Goal: Information Seeking & Learning: Learn about a topic

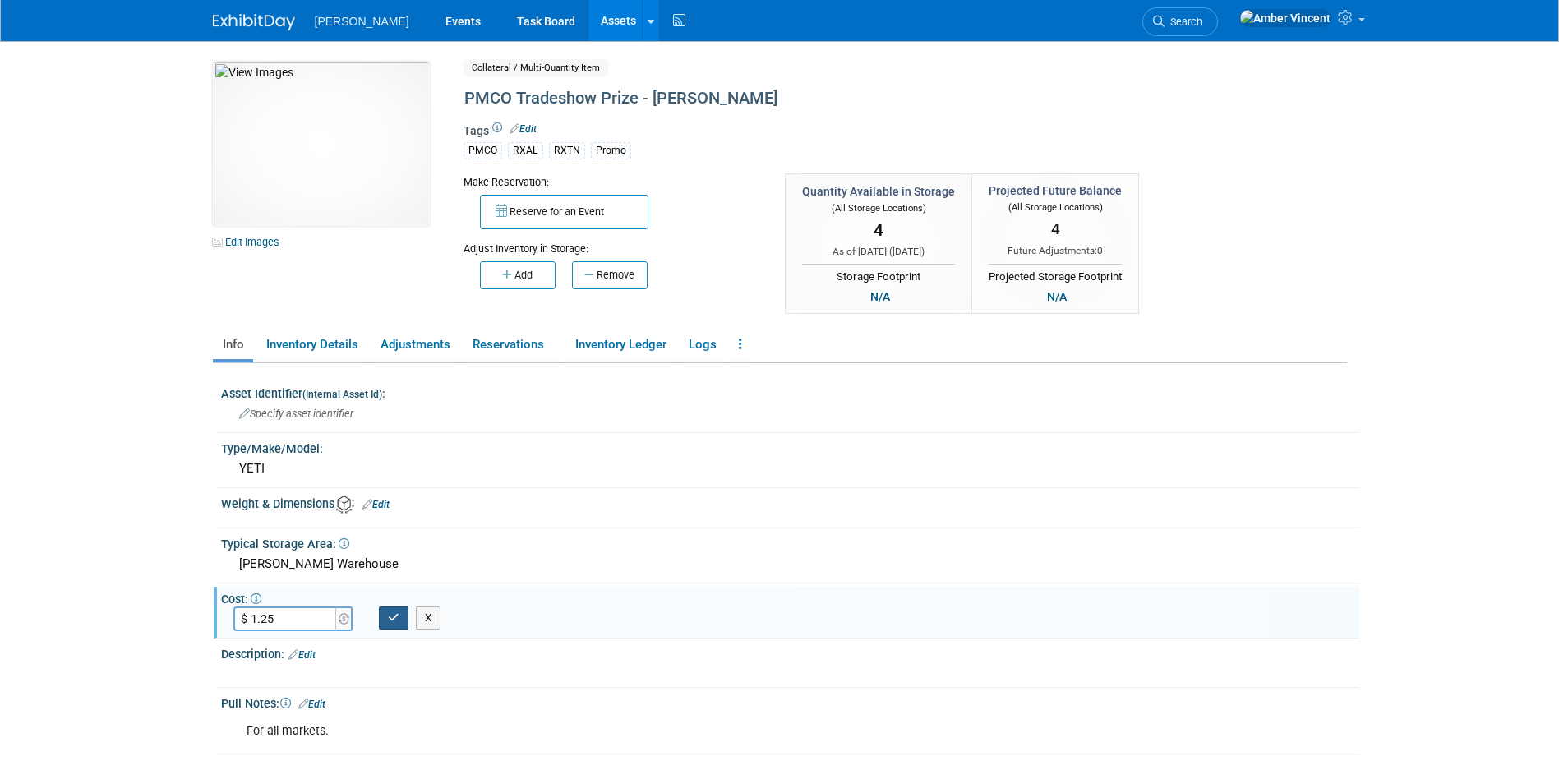
click at [402, 622] on button "button" at bounding box center [394, 618] width 30 height 23
click at [1202, 23] on span "Search" at bounding box center [1183, 21] width 38 height 13
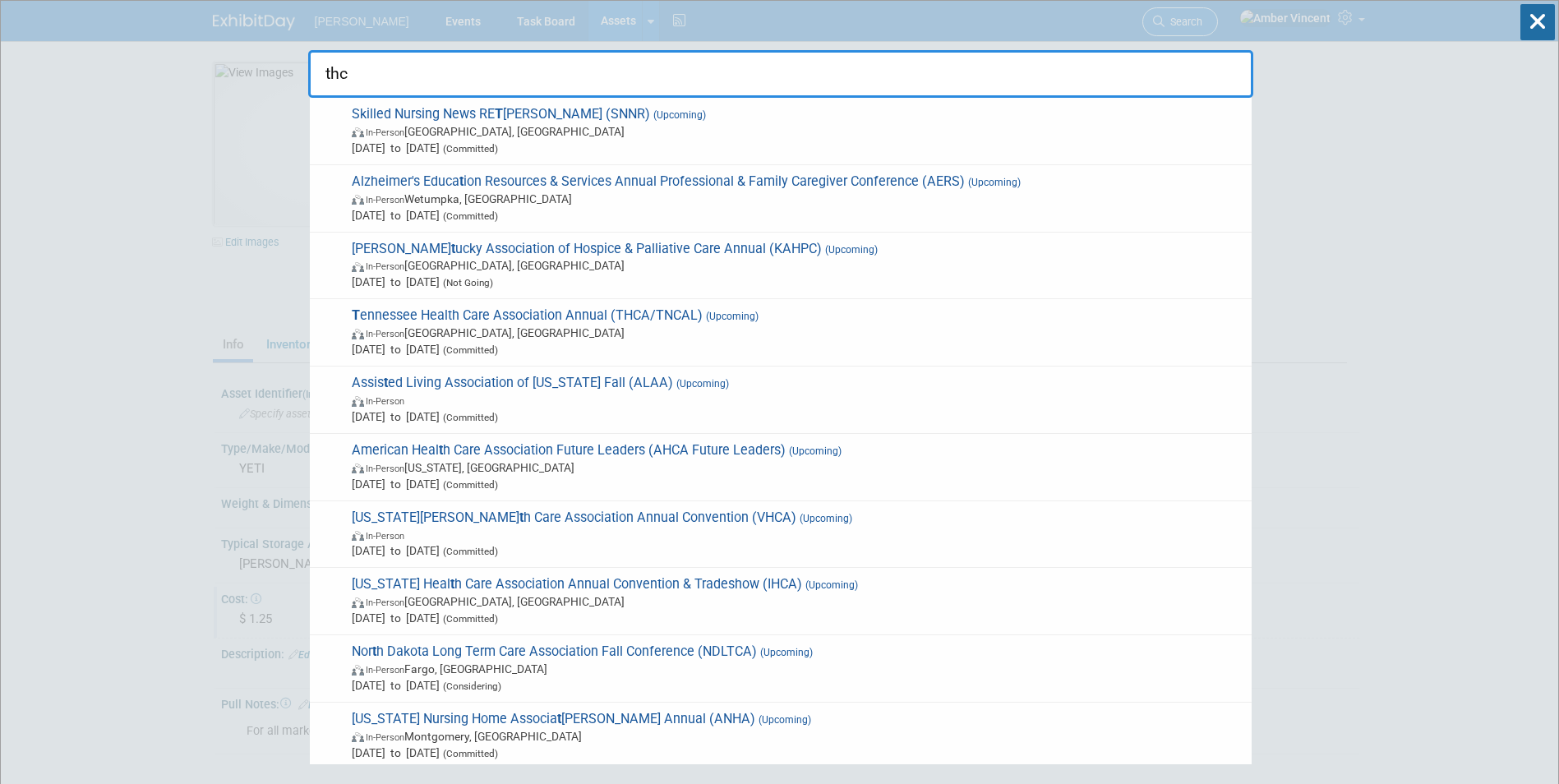
type input "thca"
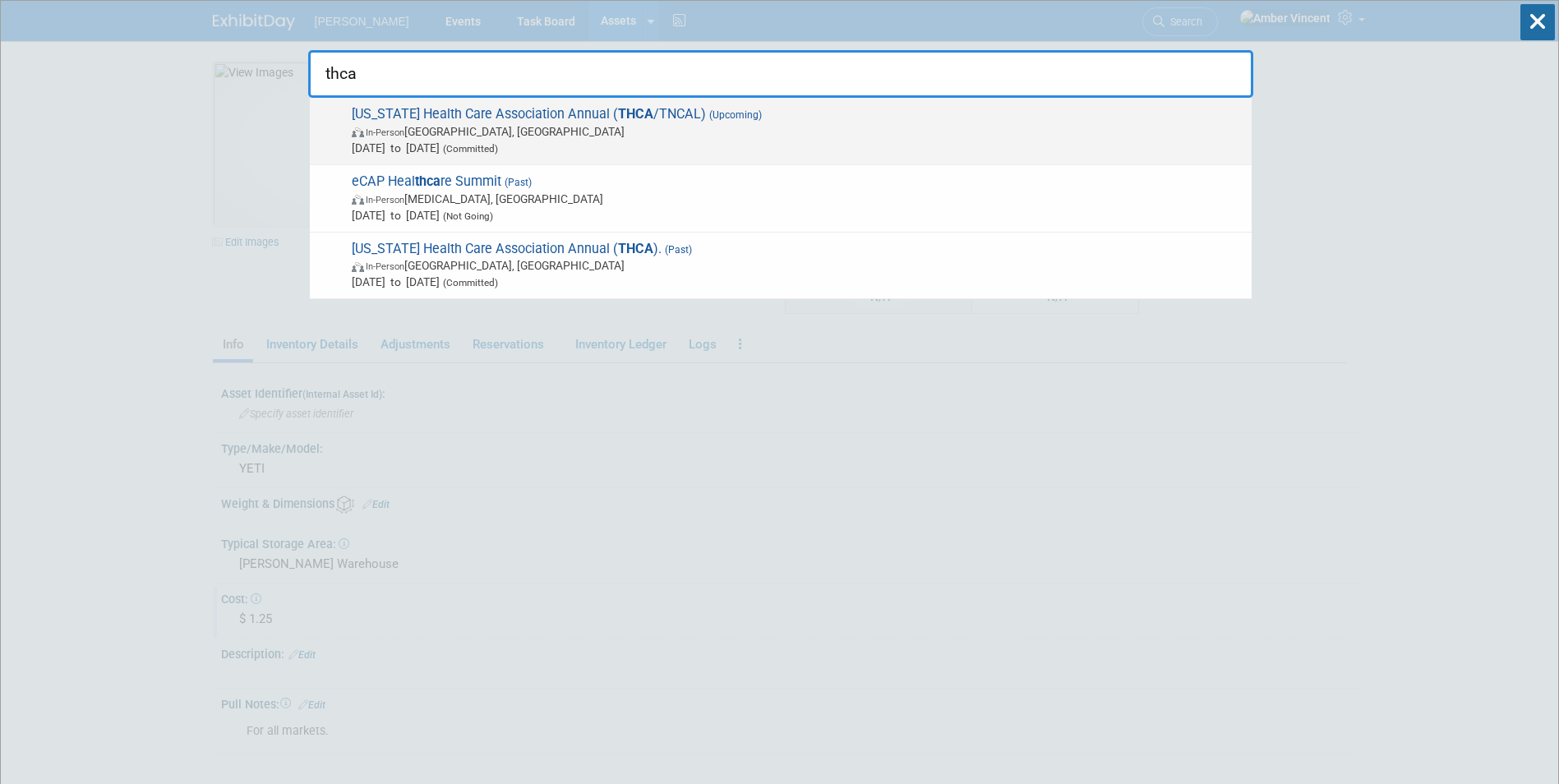
click at [706, 136] on span "In-Person [GEOGRAPHIC_DATA], [GEOGRAPHIC_DATA]" at bounding box center [797, 131] width 892 height 16
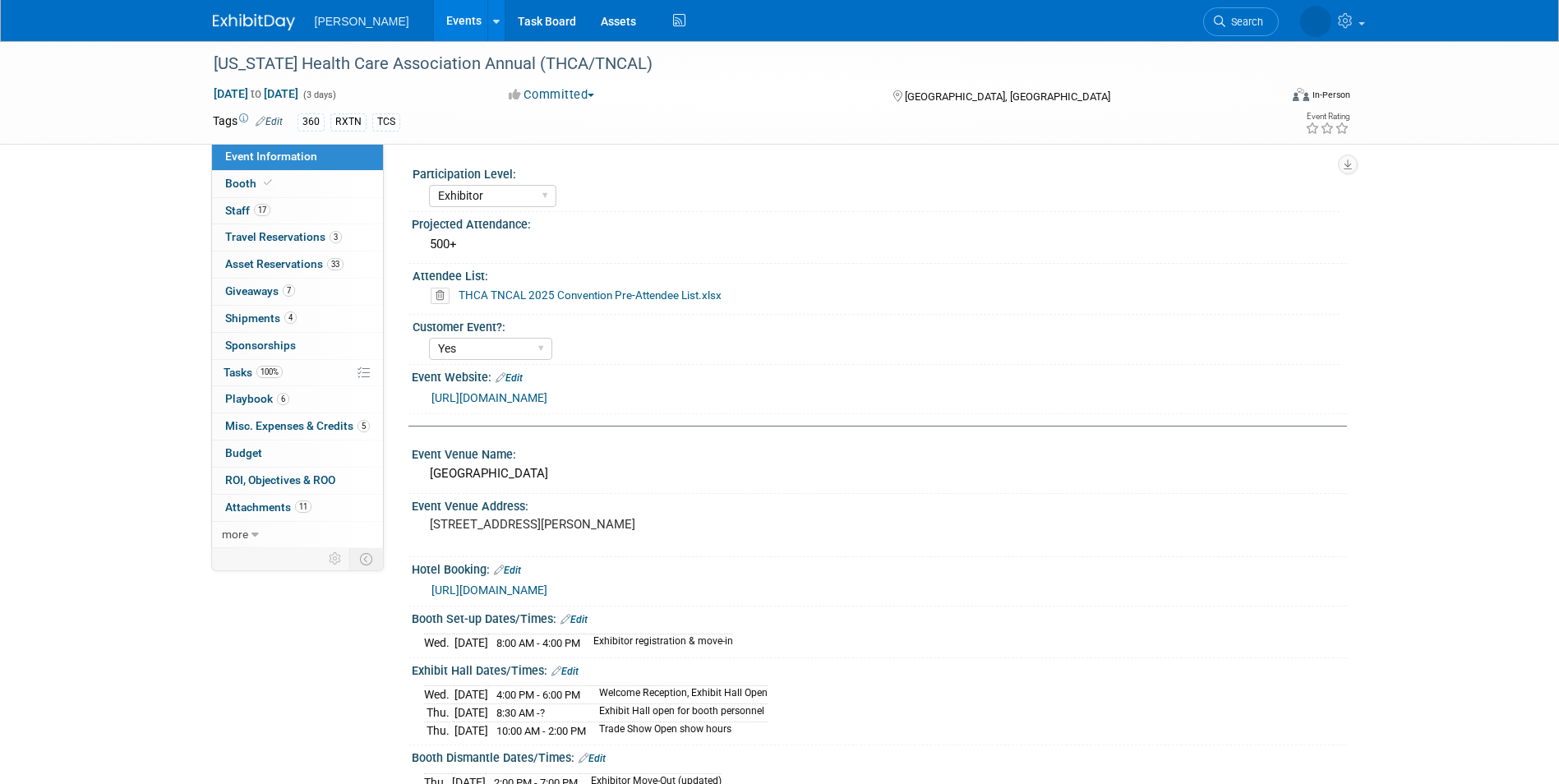
select select "Exhibitor"
select select "Yes"
click at [269, 208] on span "17" at bounding box center [262, 210] width 16 height 13
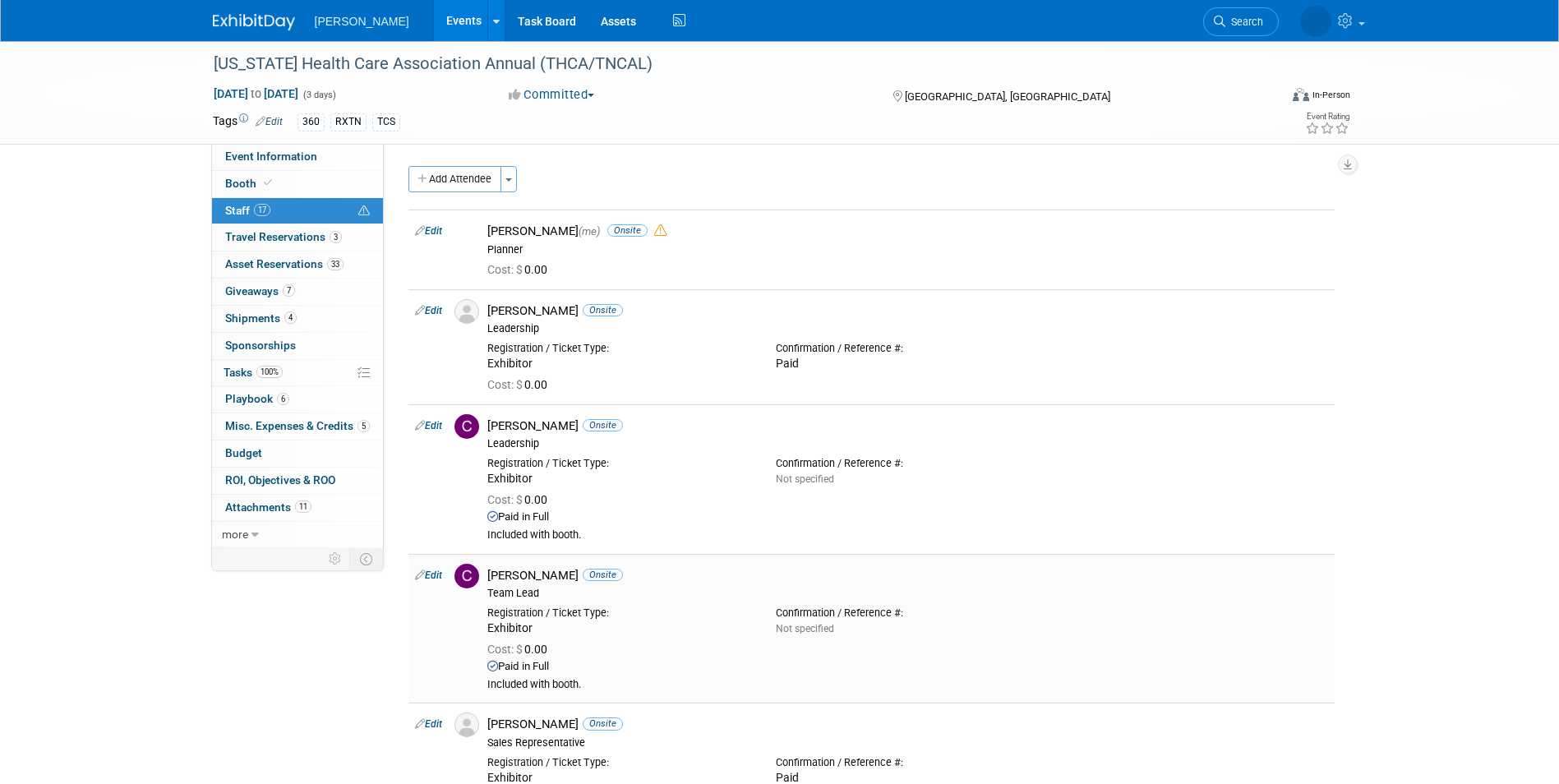
scroll to position [82, 0]
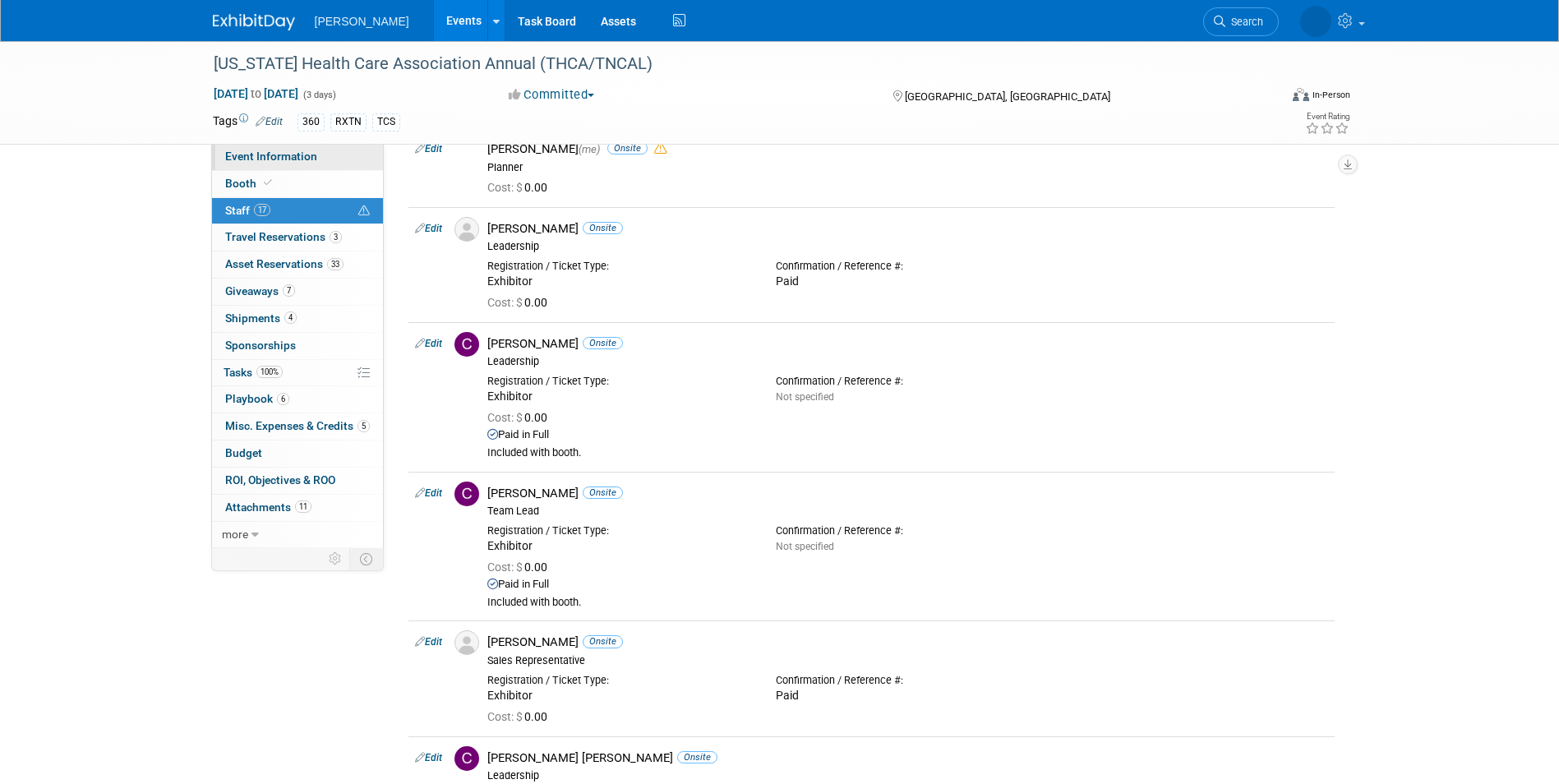
click at [269, 158] on span "Event Information" at bounding box center [271, 156] width 92 height 13
select select "Exhibitor"
select select "Yes"
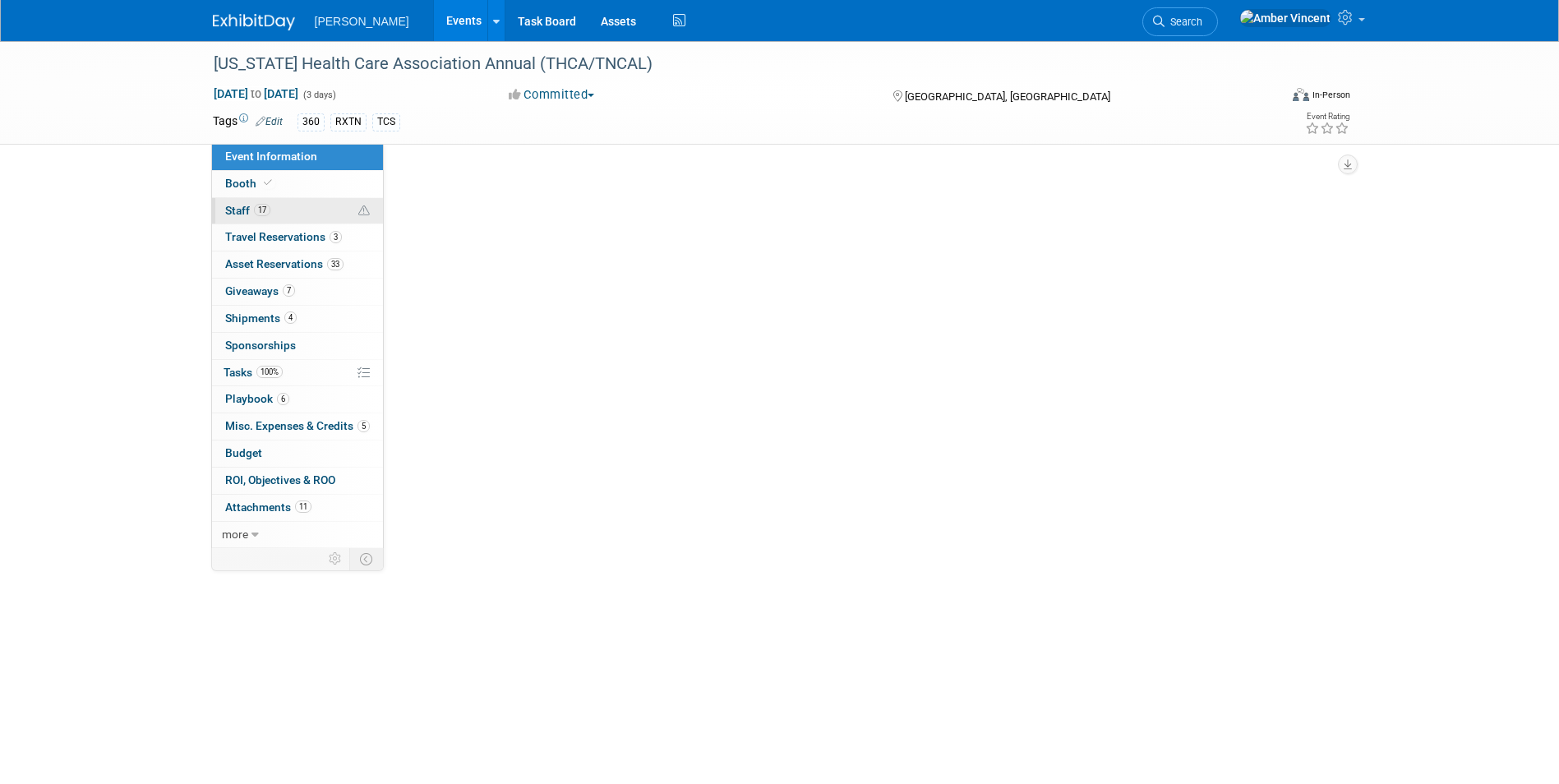
scroll to position [0, 0]
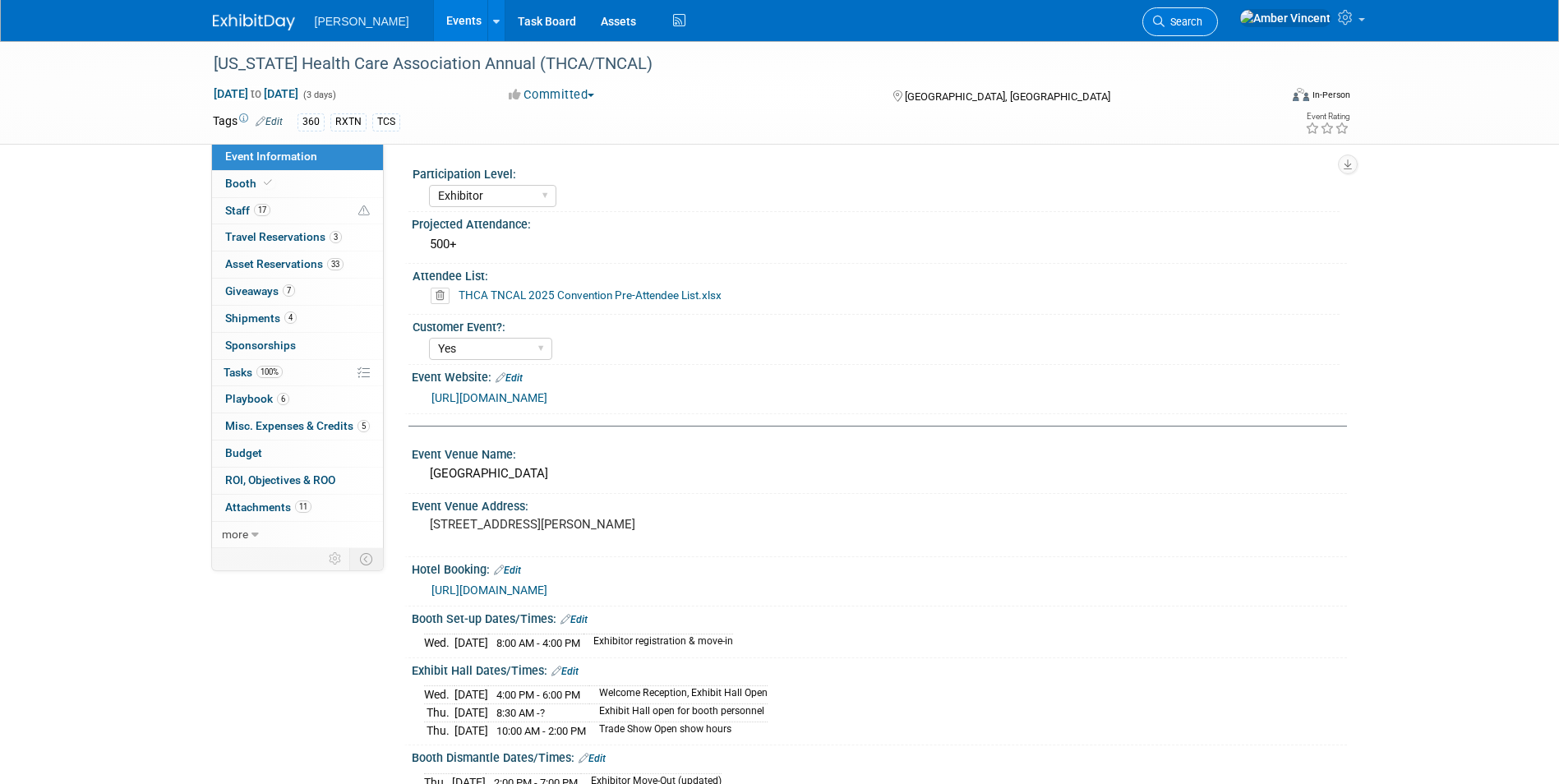
click at [1218, 14] on link "Search" at bounding box center [1180, 21] width 76 height 29
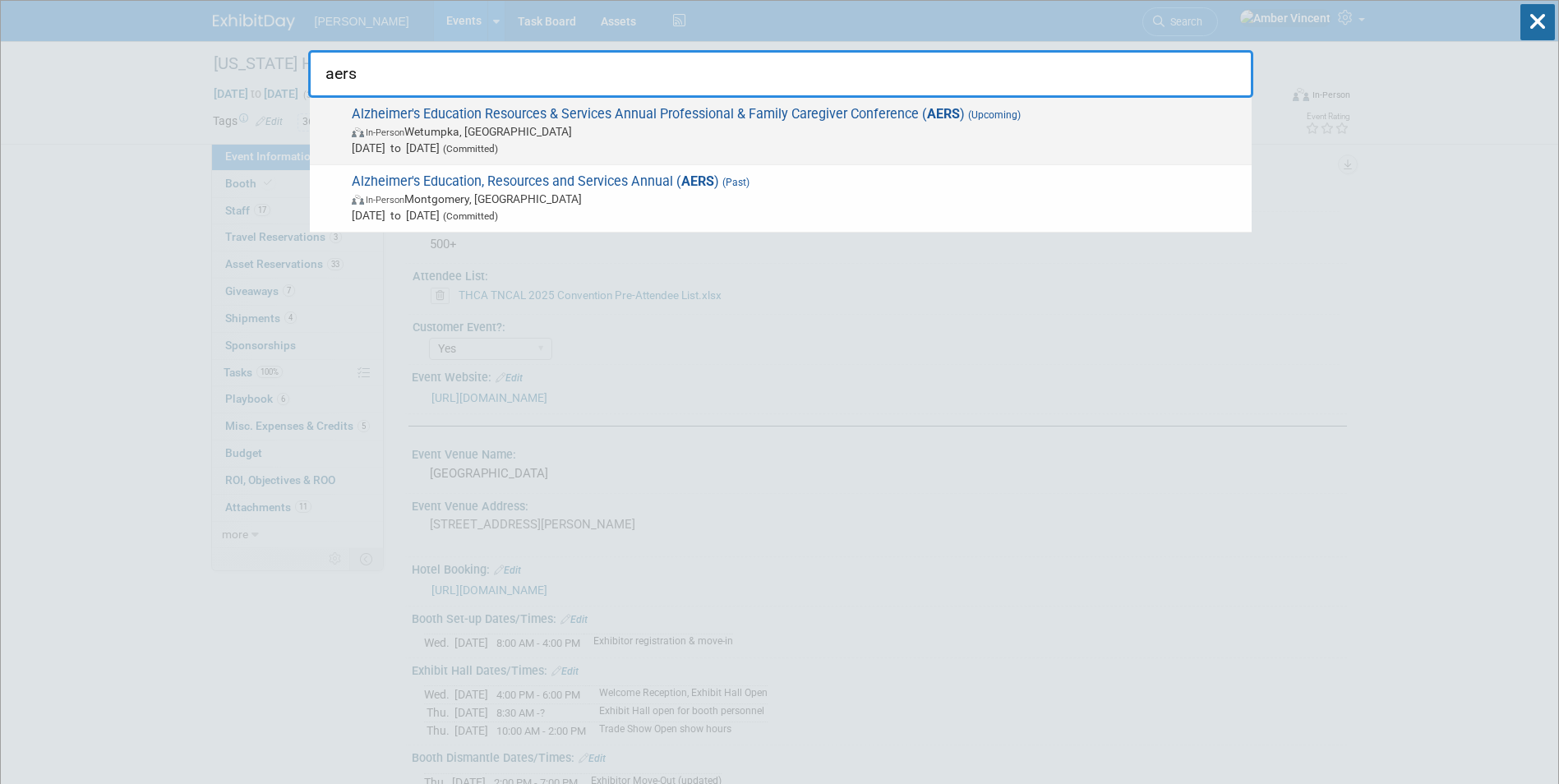
type input "aers"
click at [1083, 119] on span "Alzheimer's Education Resources & Services Annual Professional & Family Caregiv…" at bounding box center [795, 131] width 896 height 50
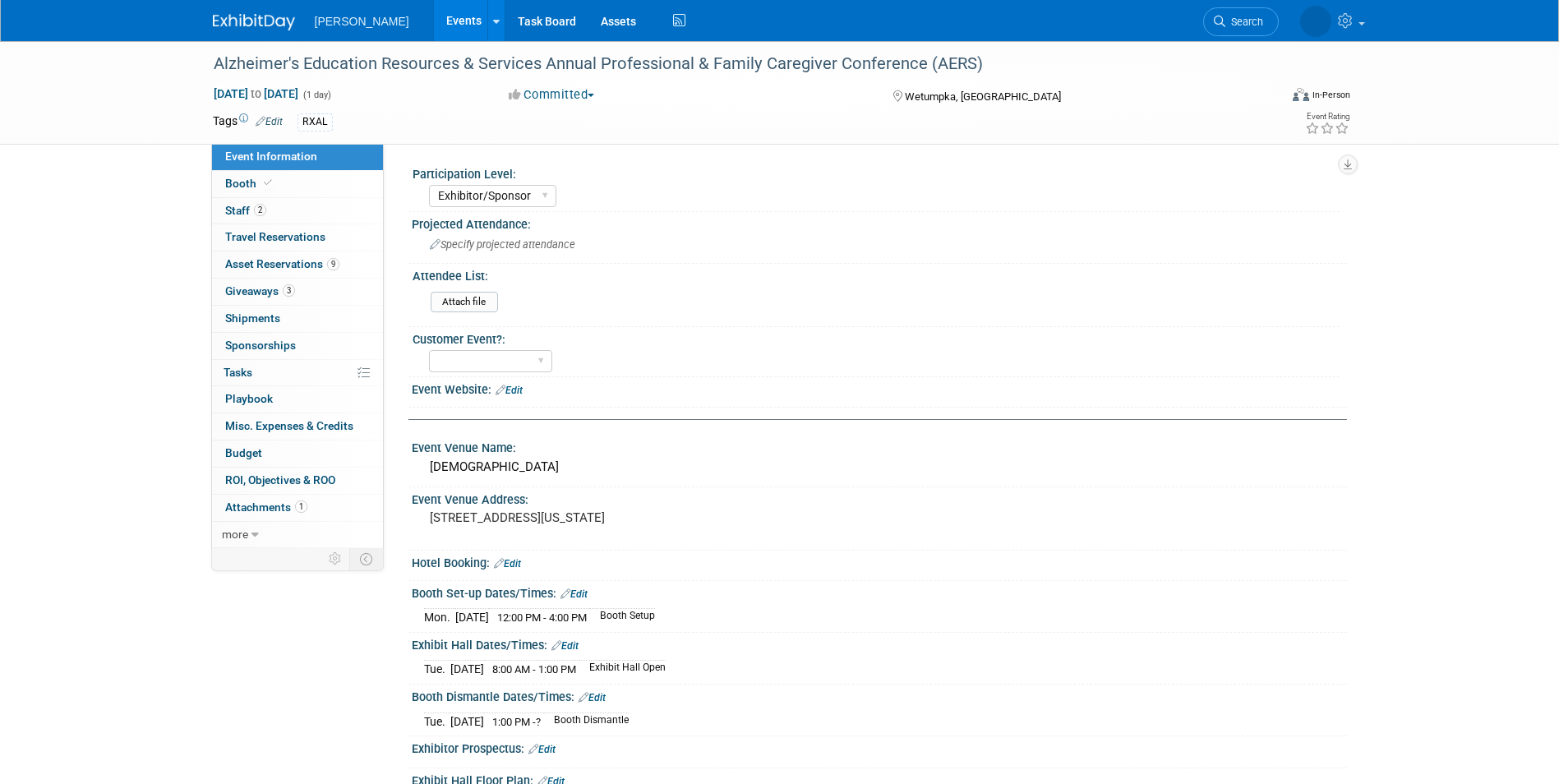
select select "Exhibitor/Sponsor"
click at [258, 205] on span "2" at bounding box center [260, 210] width 13 height 13
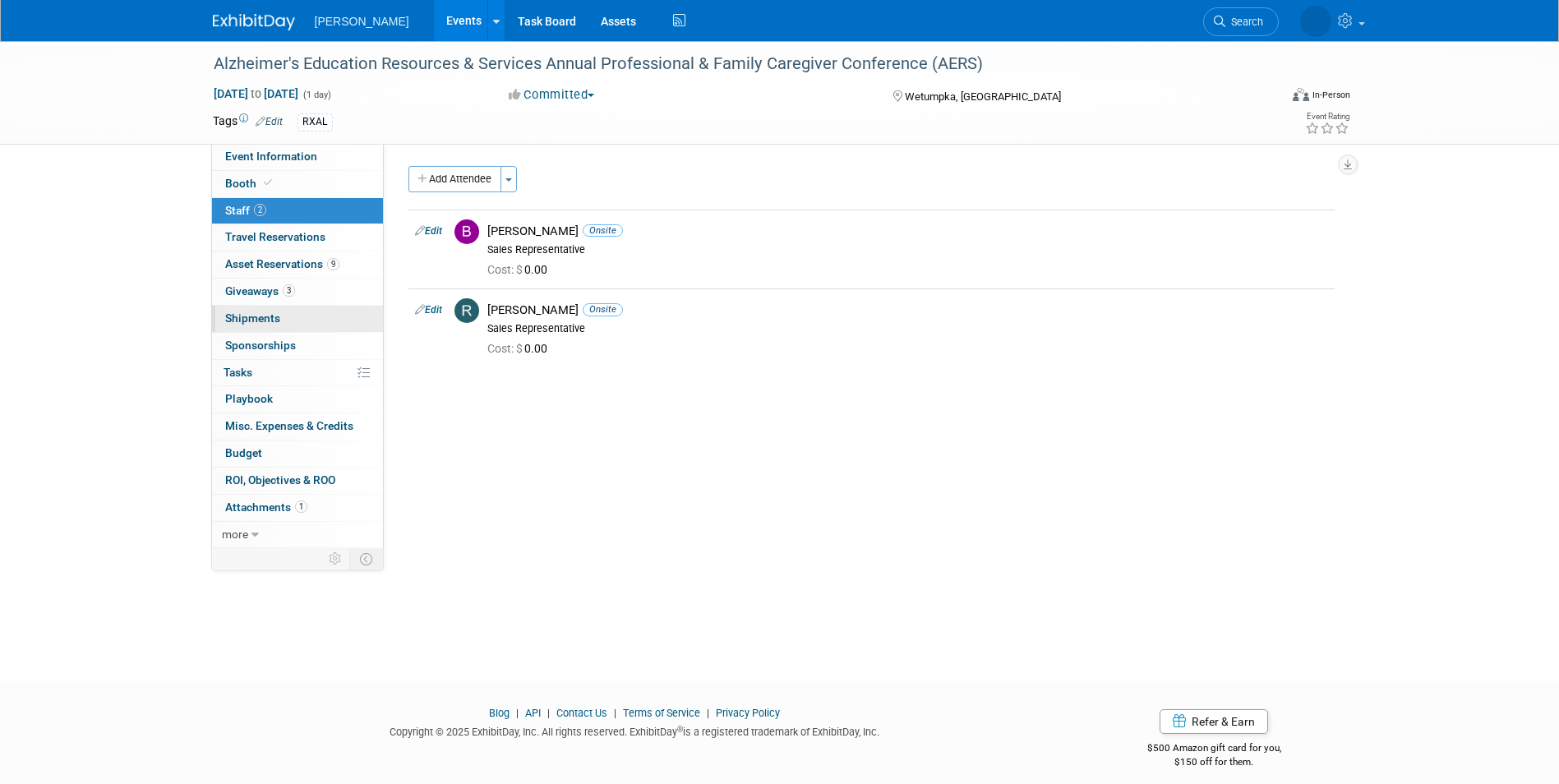
click at [293, 319] on link "0 Shipments 0" at bounding box center [297, 318] width 171 height 26
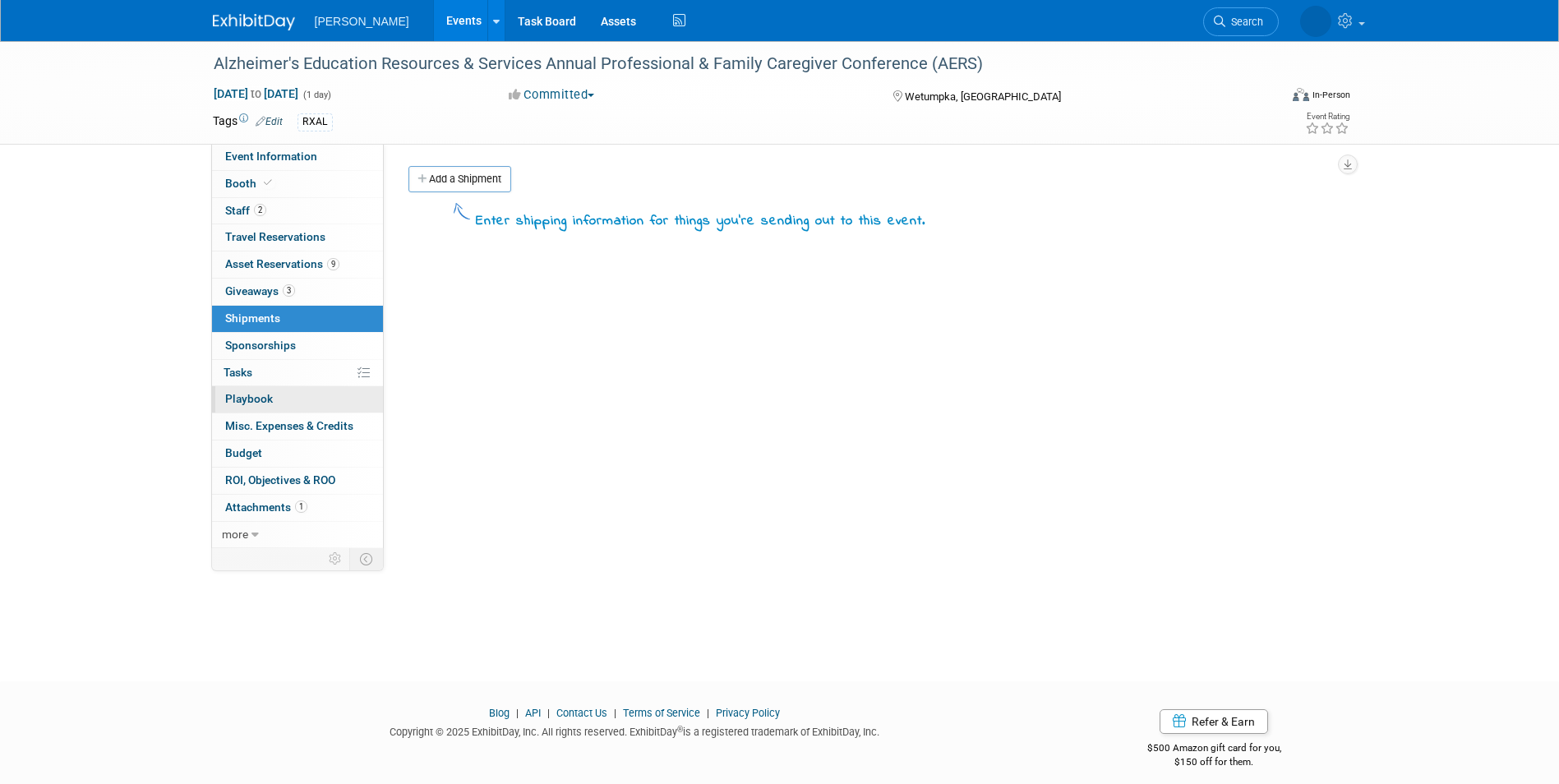
click at [265, 402] on span "Playbook 0" at bounding box center [249, 398] width 47 height 13
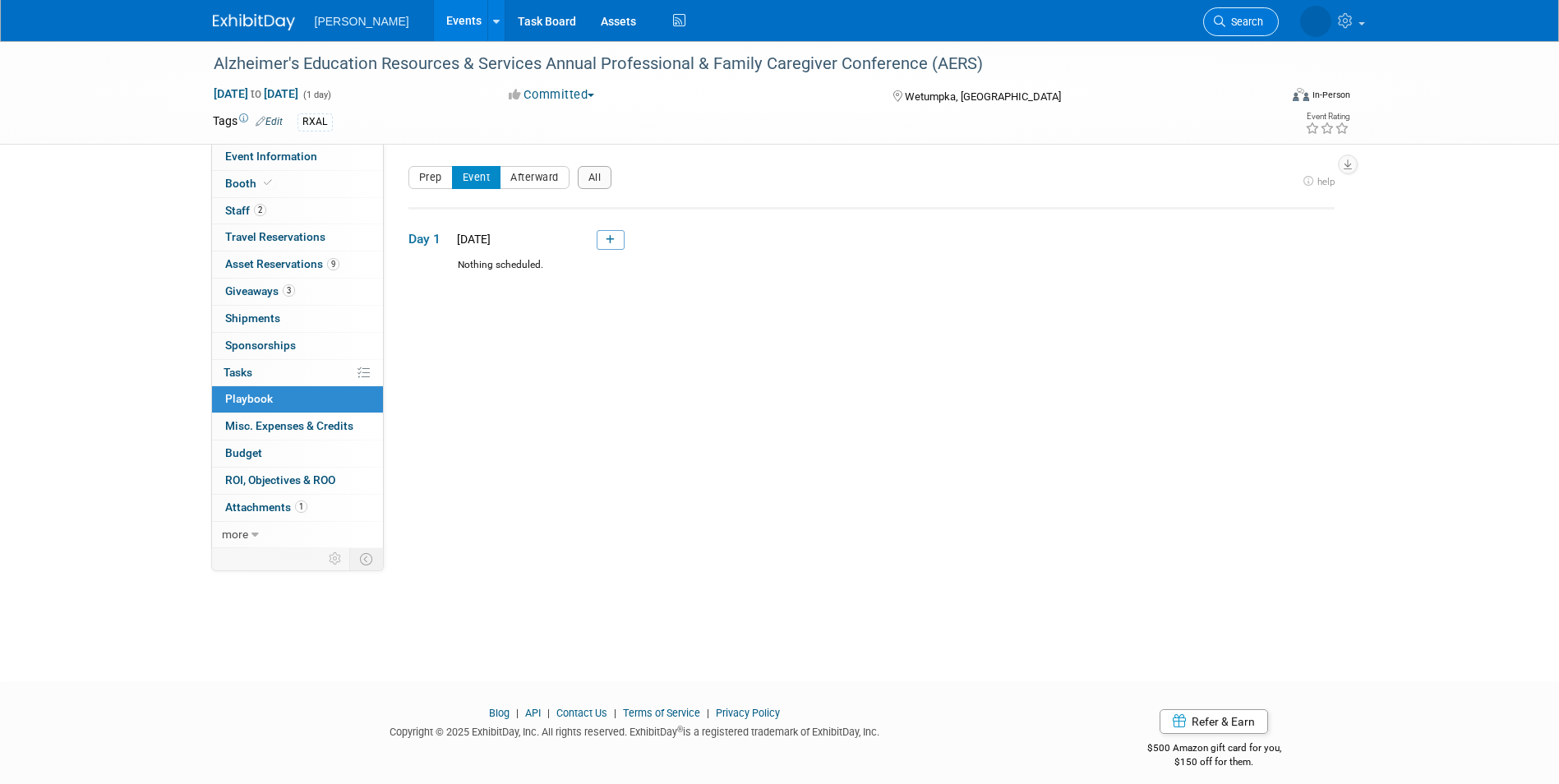
click at [1218, 28] on link "Search" at bounding box center [1180, 21] width 76 height 29
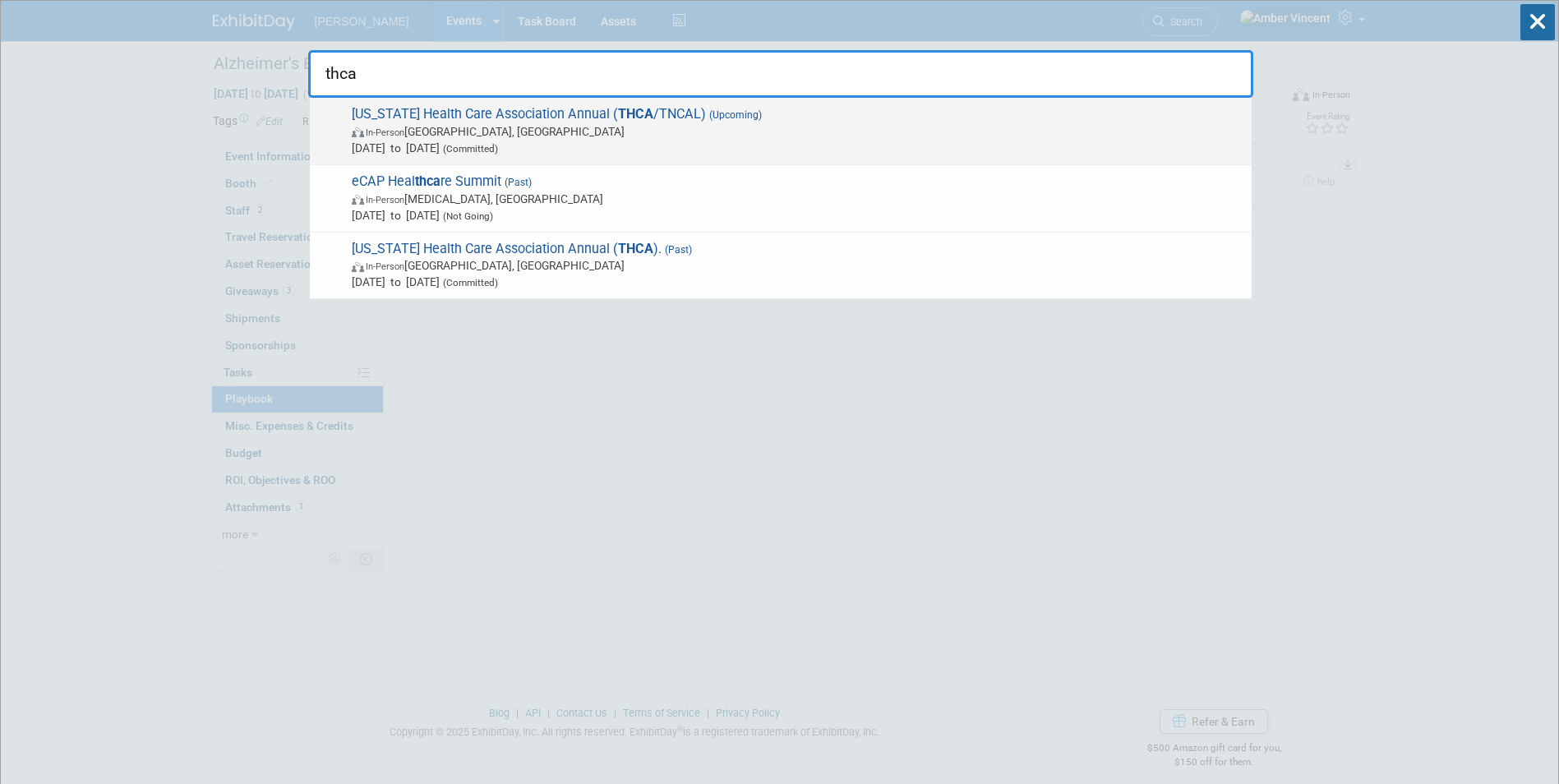
type input "thca"
click at [876, 112] on span "Tennessee Health Care Association Annual ( THCA /TNCAL) (Upcoming) In-Person Na…" at bounding box center [795, 131] width 896 height 50
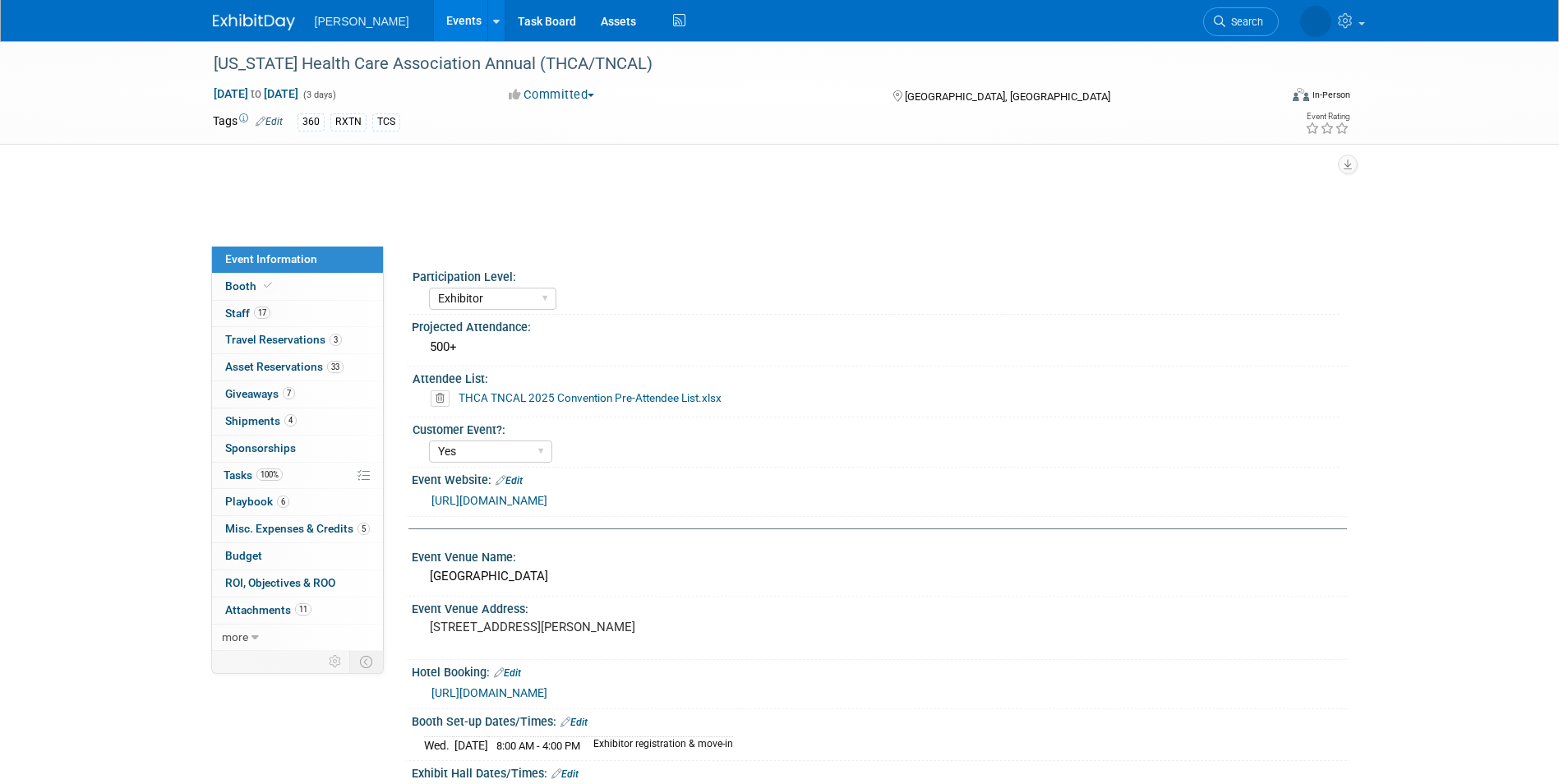
select select "Exhibitor"
select select "Yes"
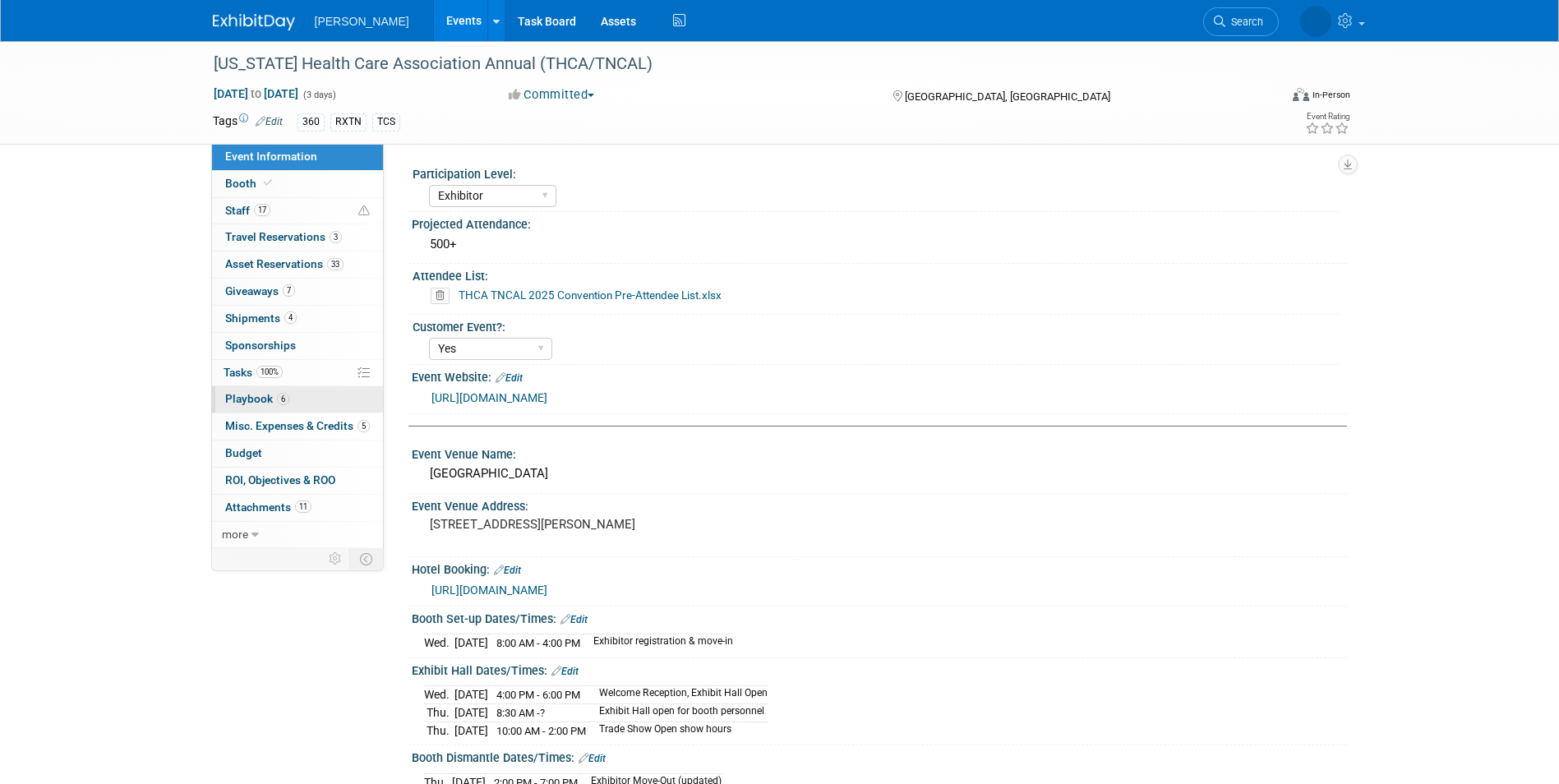
click at [250, 405] on link "6 Playbook 6" at bounding box center [297, 399] width 171 height 26
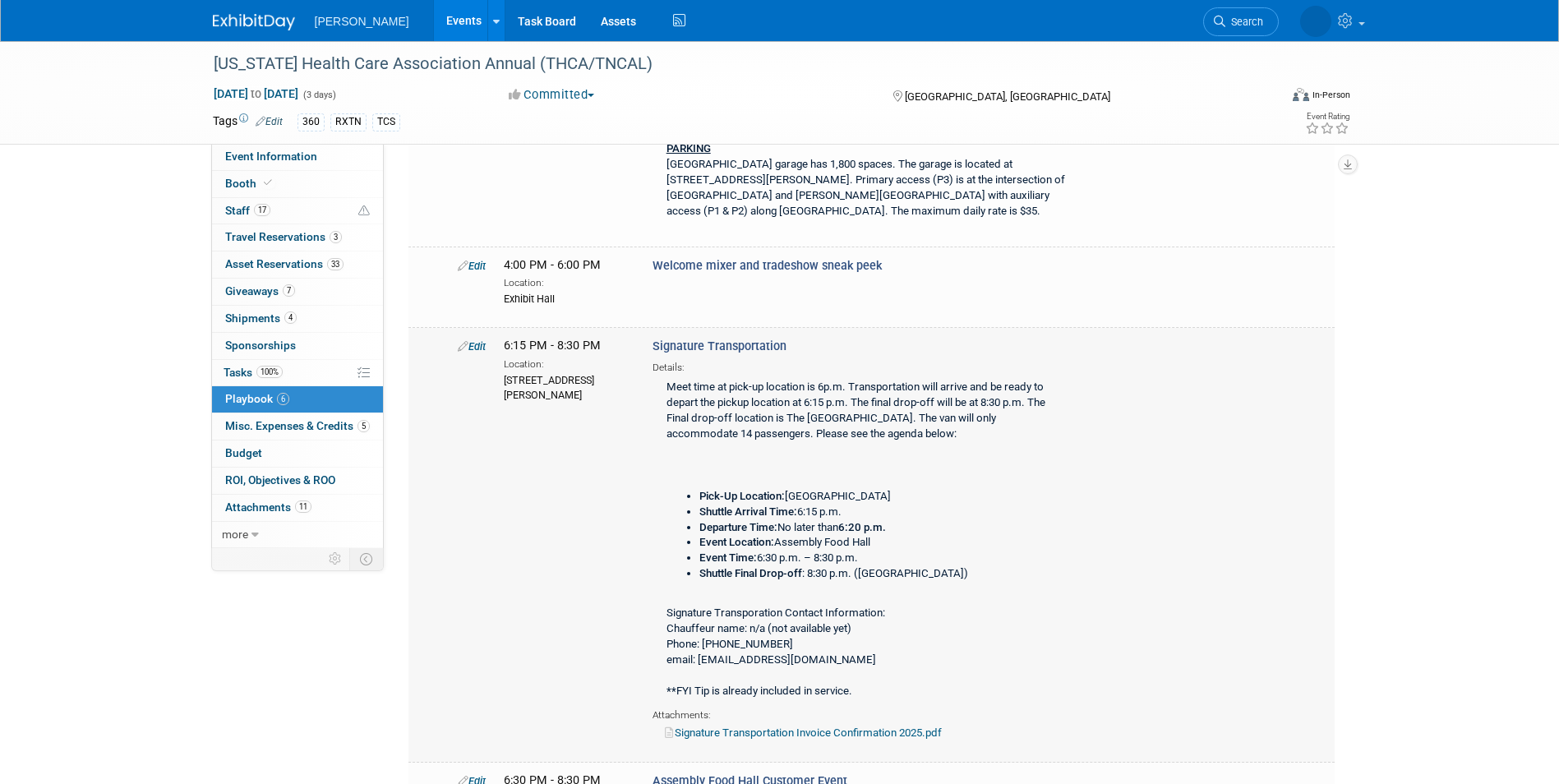
scroll to position [164, 0]
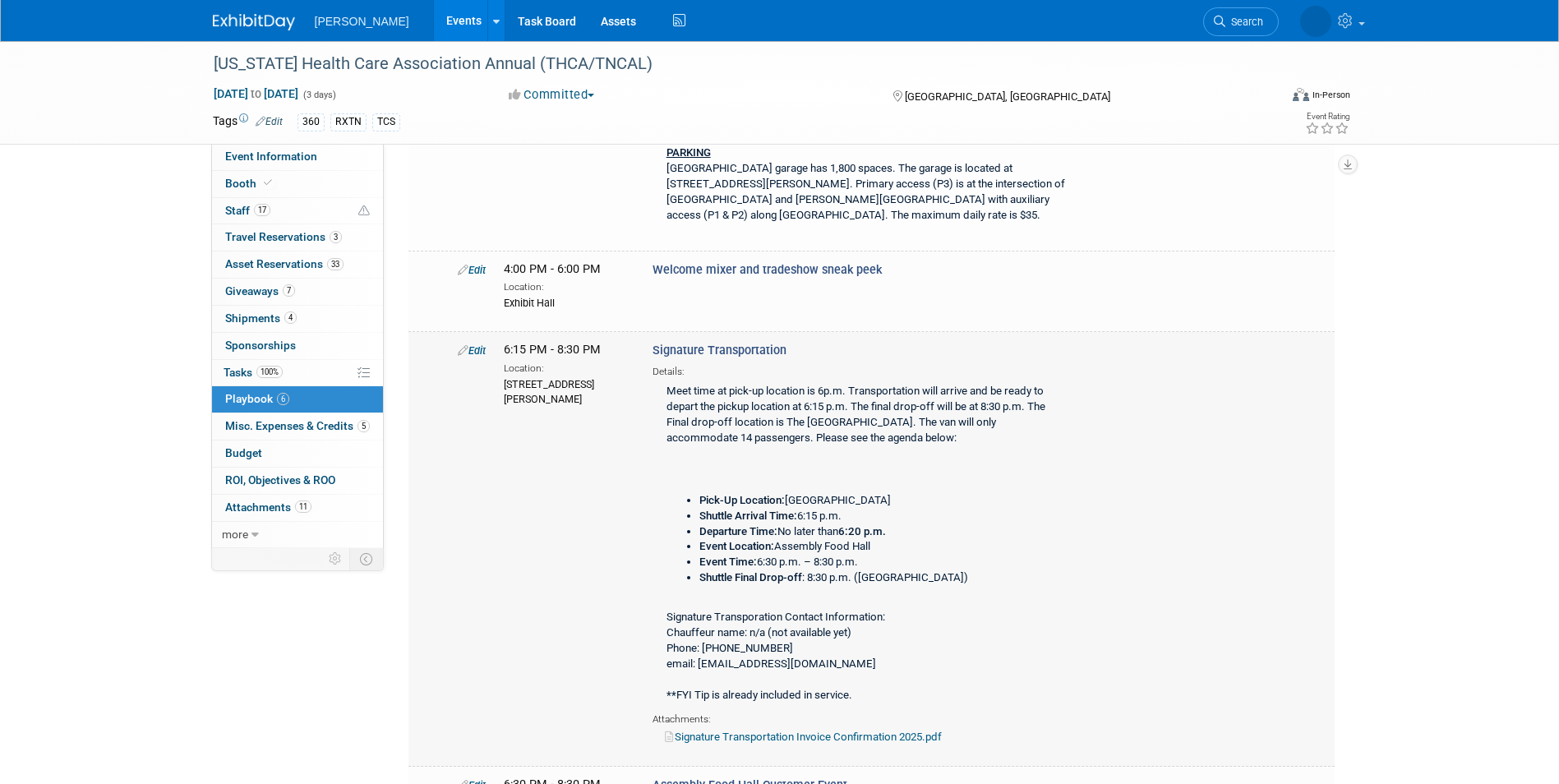
drag, startPoint x: 501, startPoint y: 384, endPoint x: 634, endPoint y: 414, distance: 136.3
click at [634, 414] on div "Edit 6:15 PM - 8:30 PM Location: [STREET_ADDRESS][PERSON_NAME] Signature Transp…" at bounding box center [892, 543] width 894 height 403
drag, startPoint x: 634, startPoint y: 414, endPoint x: 612, endPoint y: 403, distance: 24.6
click at [612, 403] on div "[STREET_ADDRESS][PERSON_NAME]" at bounding box center [565, 391] width 124 height 31
drag, startPoint x: 631, startPoint y: 400, endPoint x: 506, endPoint y: 379, distance: 126.8
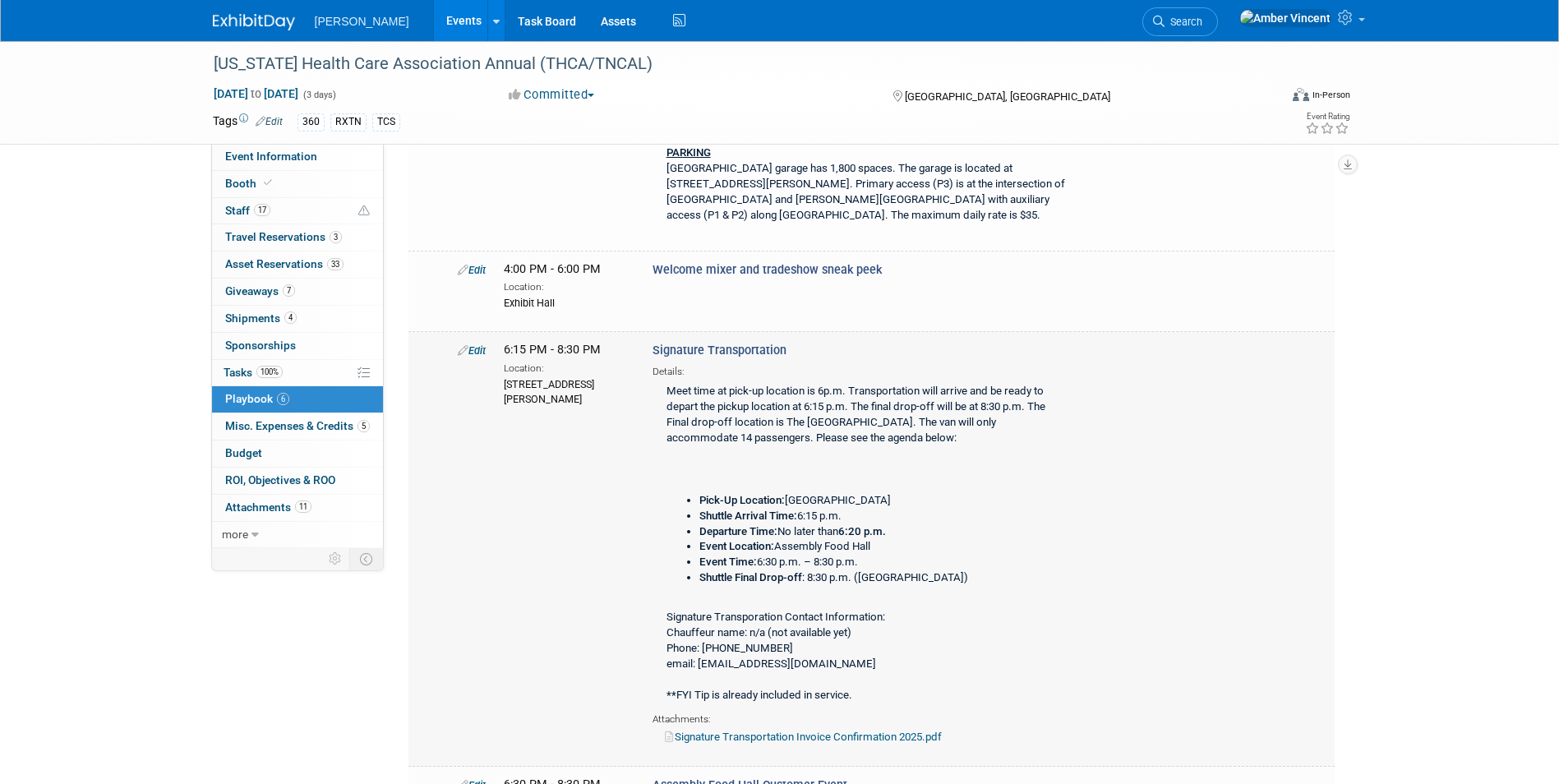
click at [506, 379] on div "6:15 PM - 8:30 PM Location: [STREET_ADDRESS][PERSON_NAME]" at bounding box center [565, 374] width 148 height 64
click at [1428, 552] on div "[US_STATE] Health Care Association Annual (THCA/TNCAL) [DATE] to [DATE] (3 days…" at bounding box center [779, 549] width 1559 height 1345
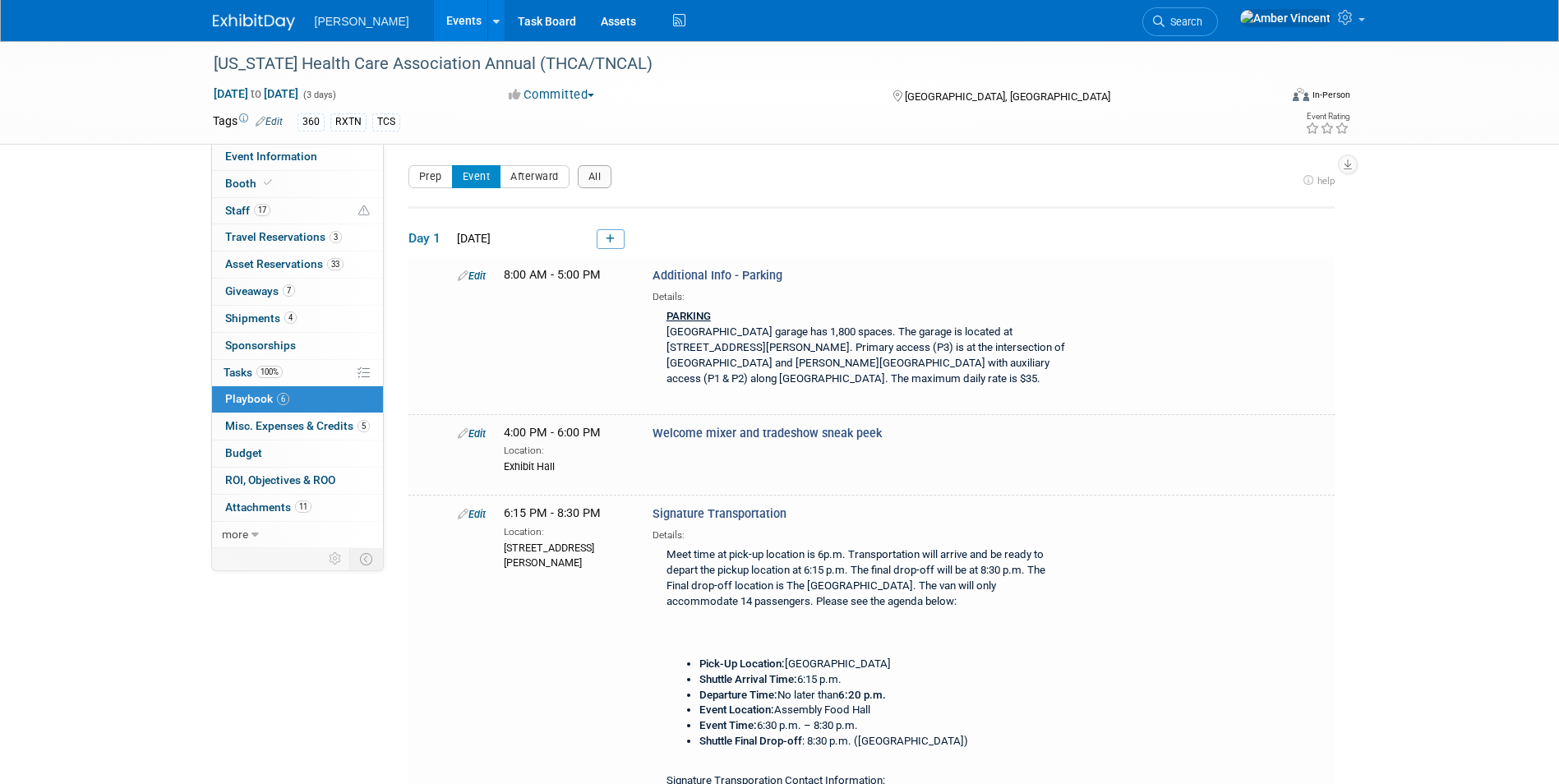
scroll to position [0, 0]
click at [97, 341] on div "[US_STATE] Health Care Association Annual (THCA/TNCAL) [DATE] to [DATE] (3 days…" at bounding box center [779, 713] width 1559 height 1345
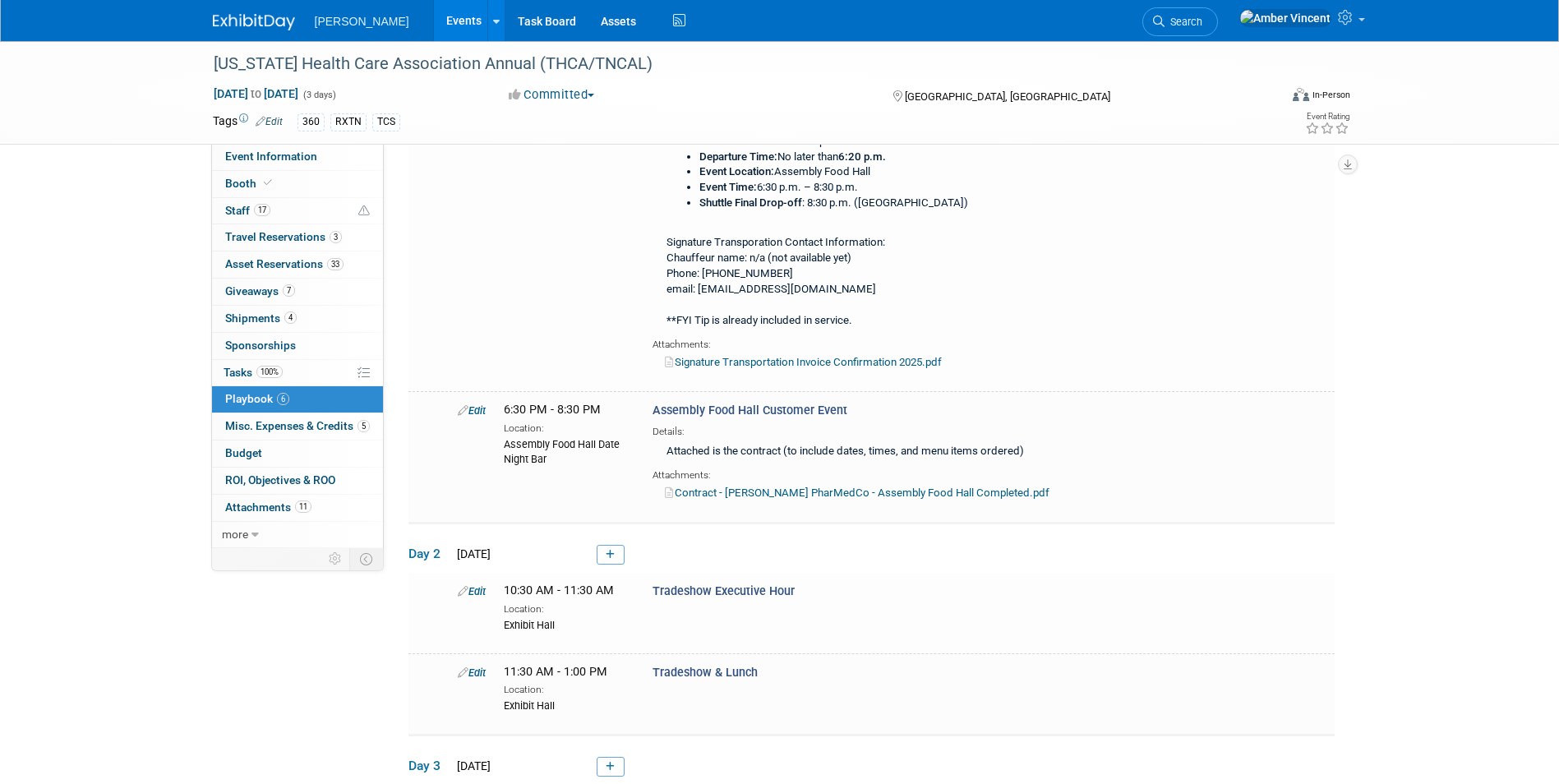
scroll to position [575, 0]
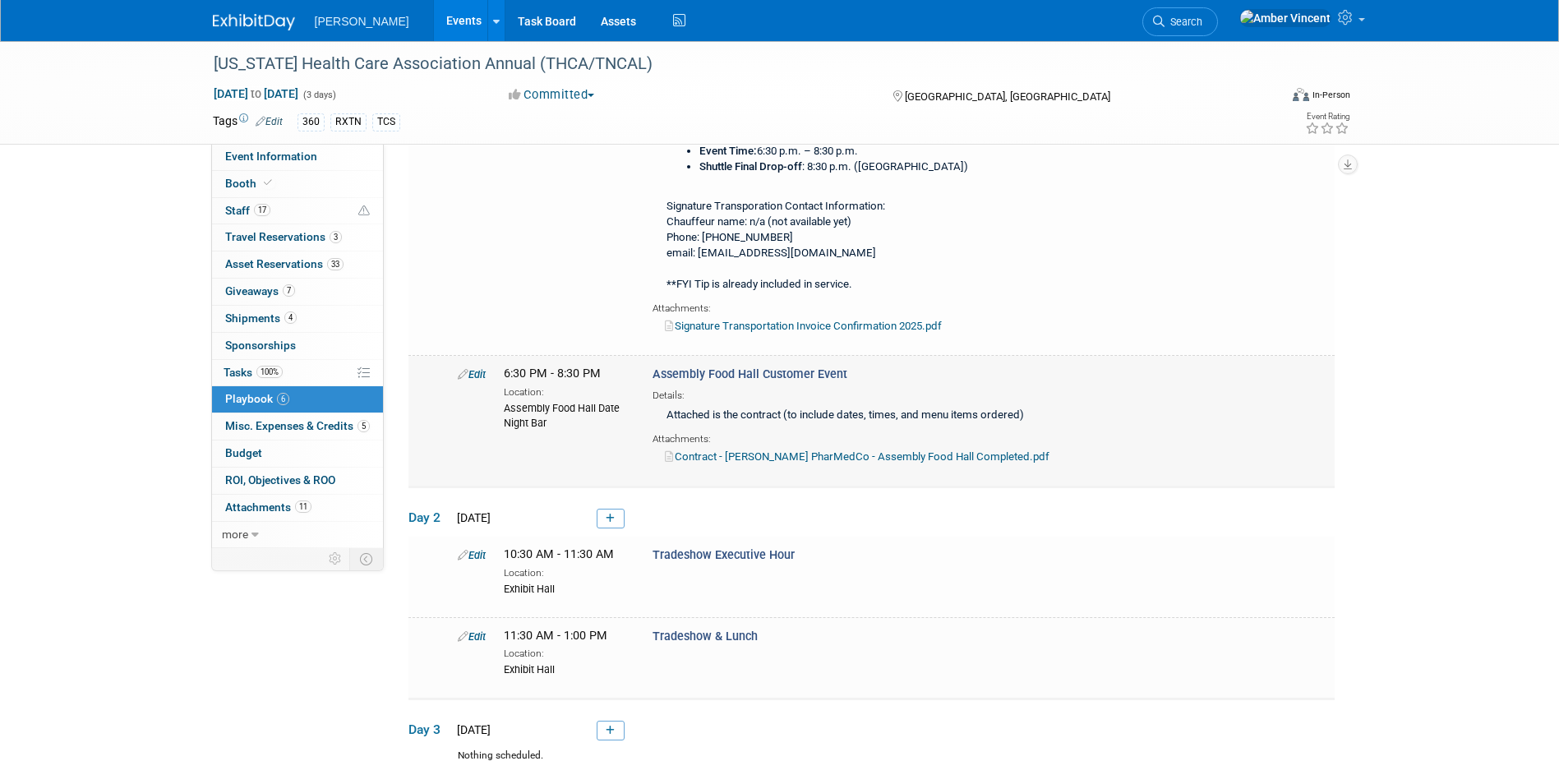
click at [809, 450] on link "Contract - [PERSON_NAME] PharMedCo - Assembly Food Hall Completed.pdf" at bounding box center [857, 456] width 385 height 13
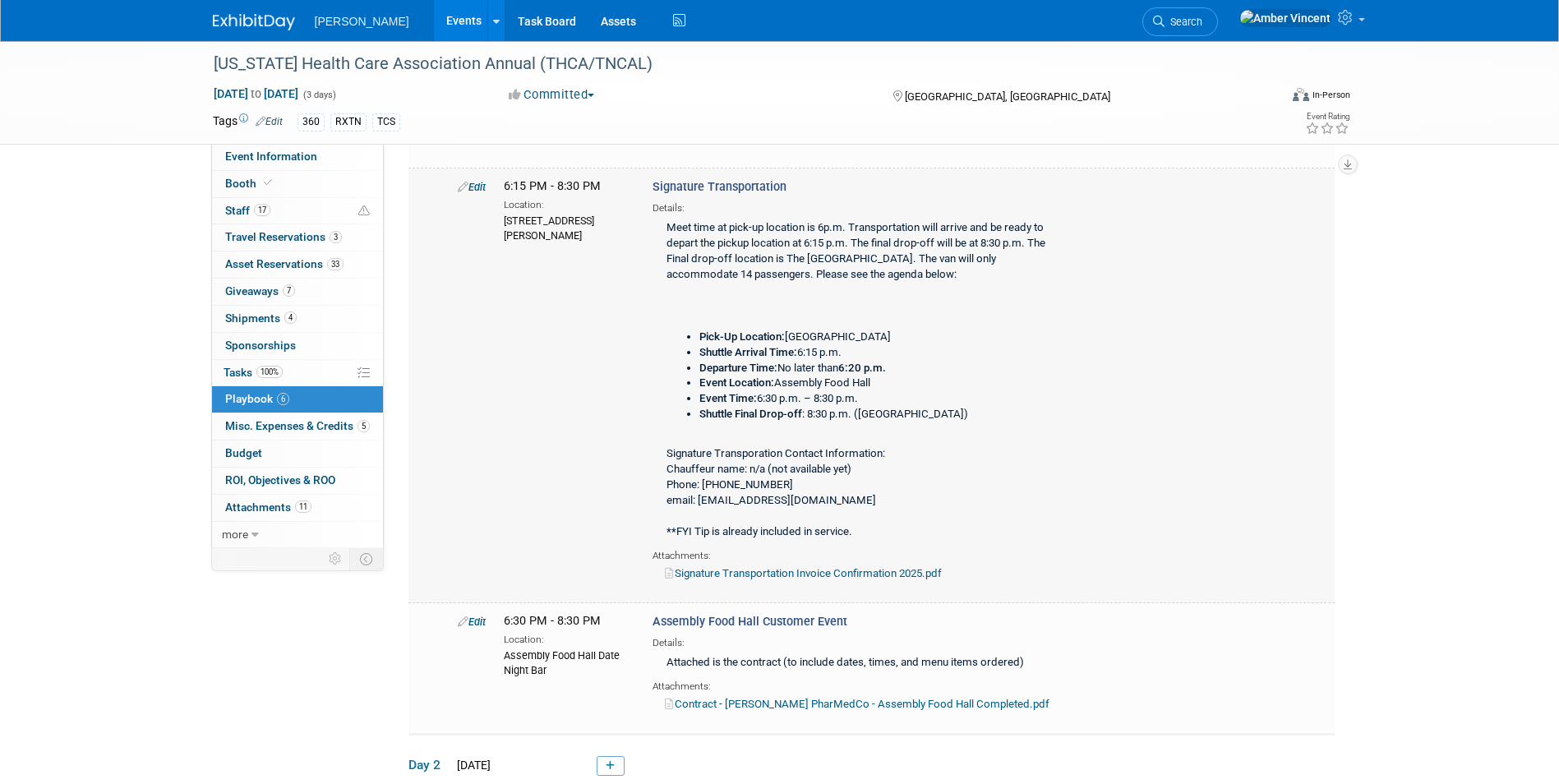
scroll to position [329, 0]
click at [796, 571] on link "Signature Transportation Invoice Confirmation 2025.pdf" at bounding box center [803, 572] width 277 height 13
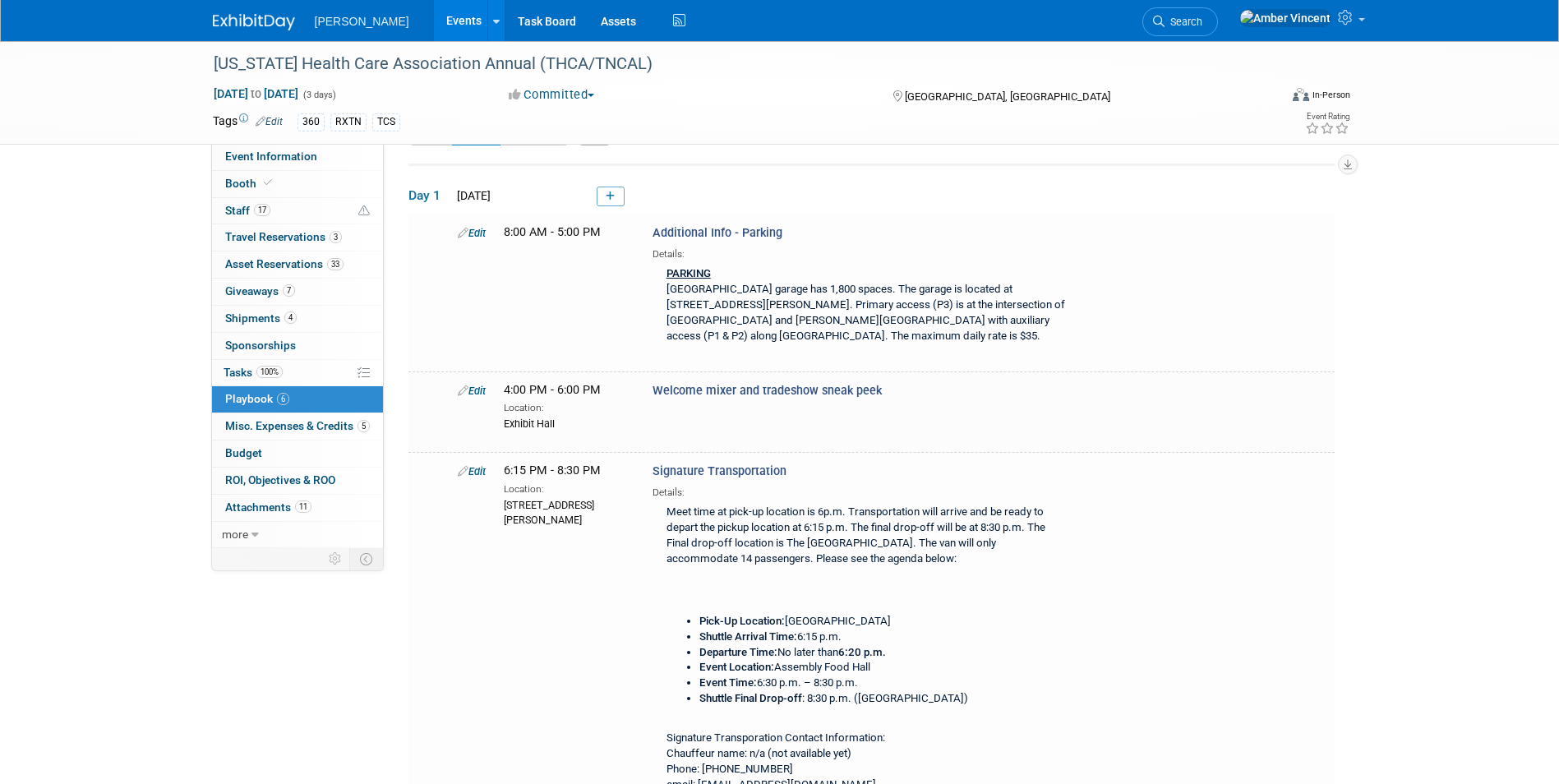
scroll to position [0, 0]
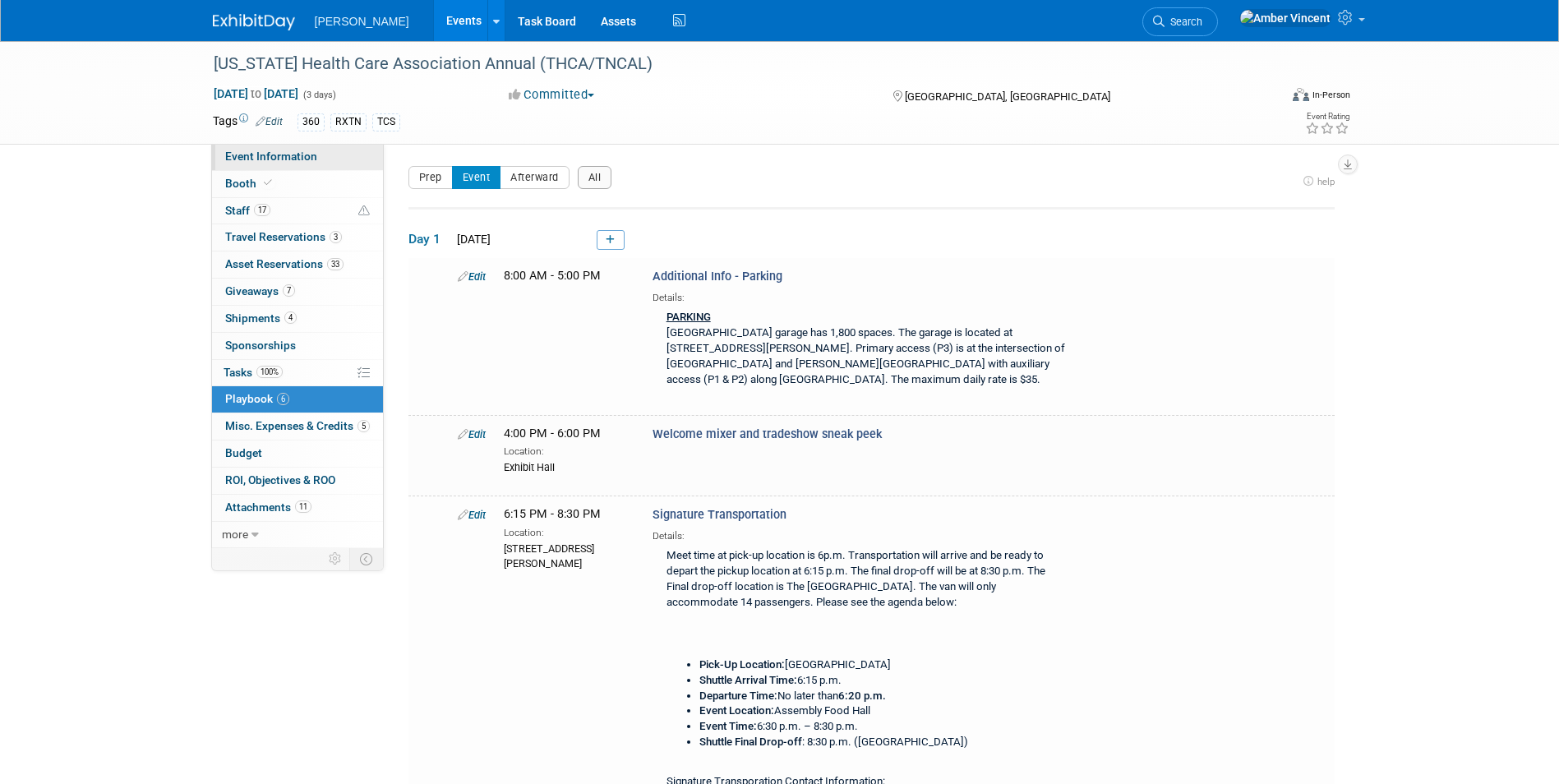
click at [278, 148] on link "Event Information" at bounding box center [297, 156] width 171 height 26
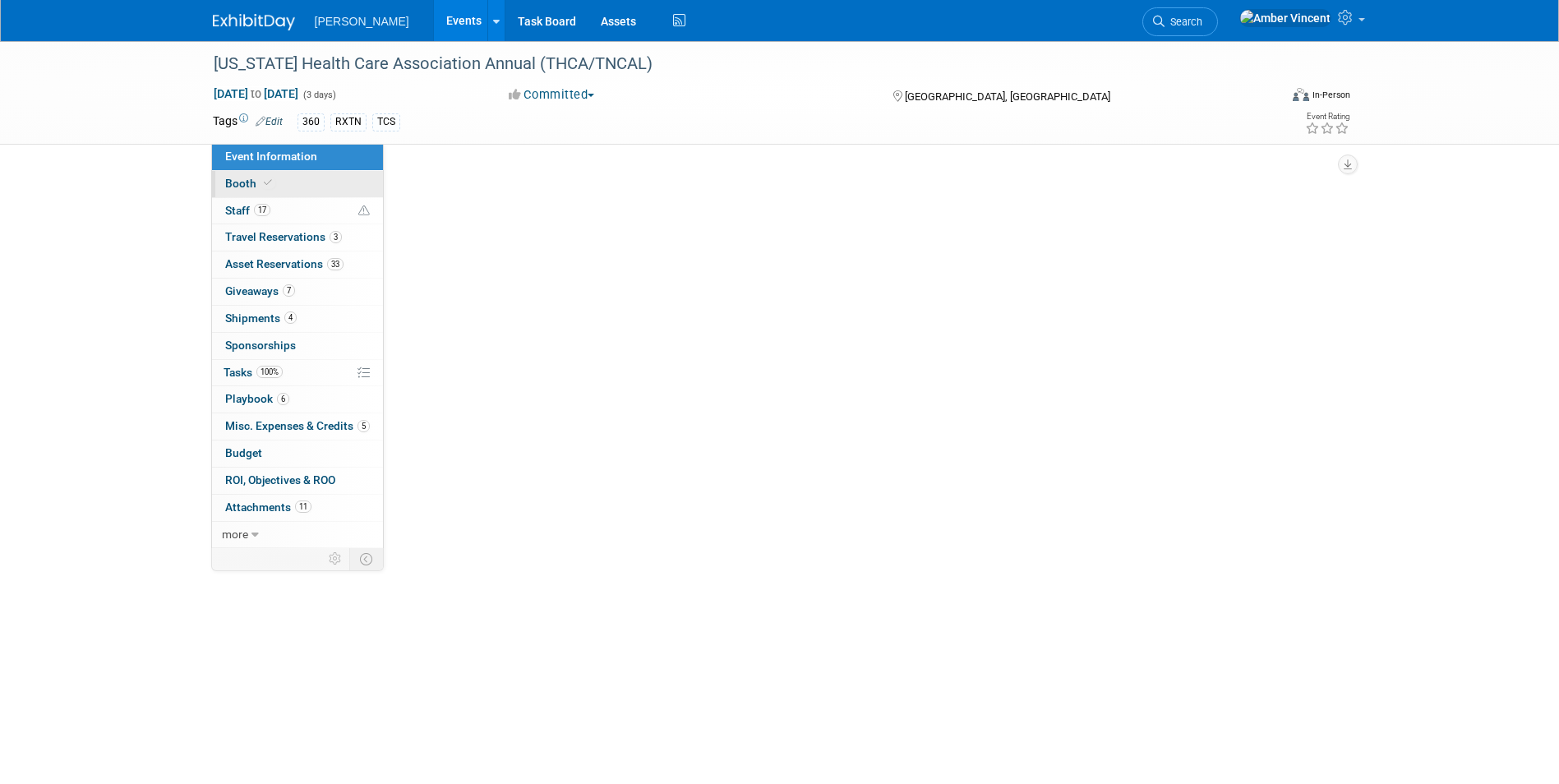
select select "Exhibitor"
select select "Yes"
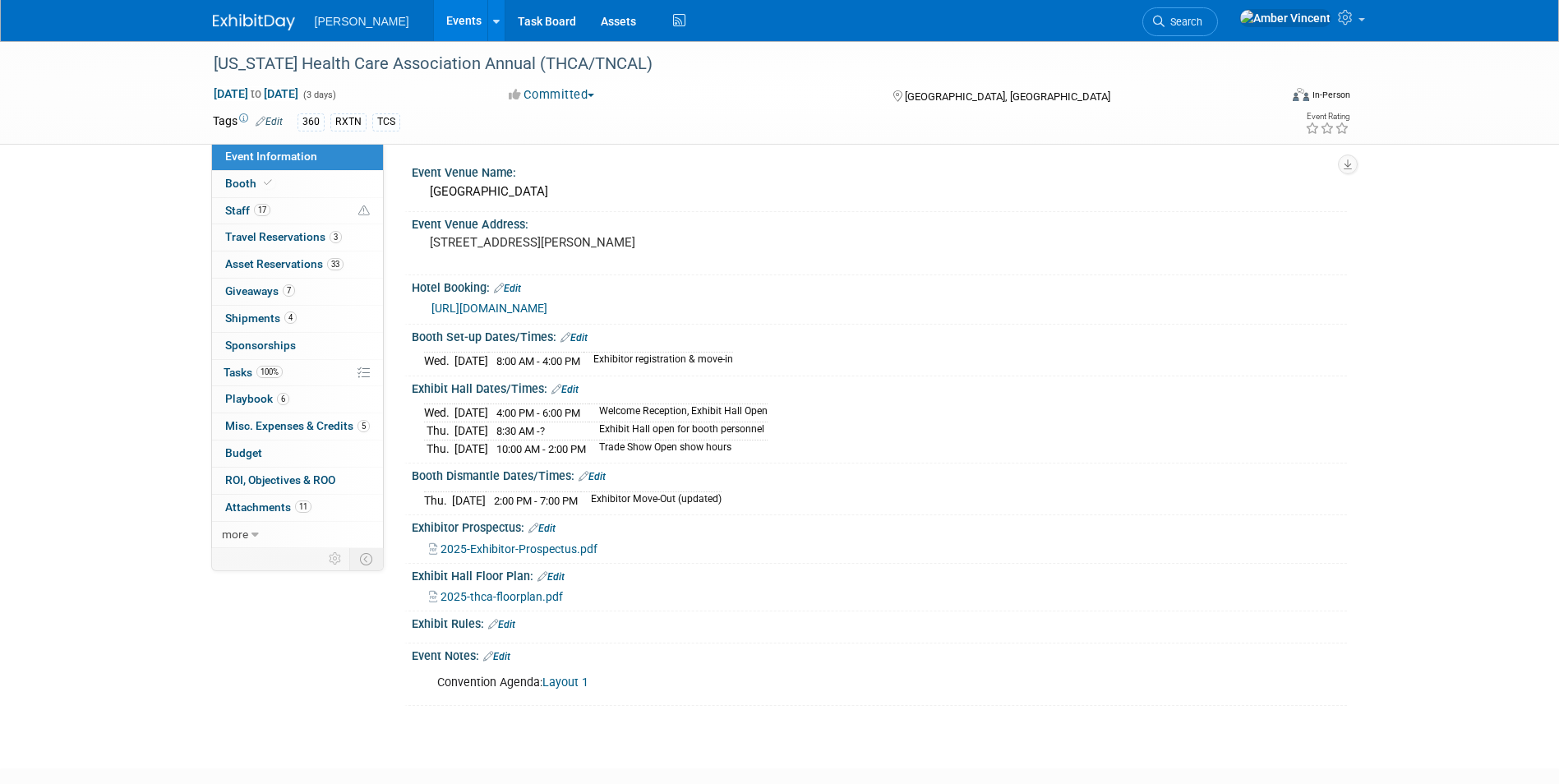
scroll to position [379, 0]
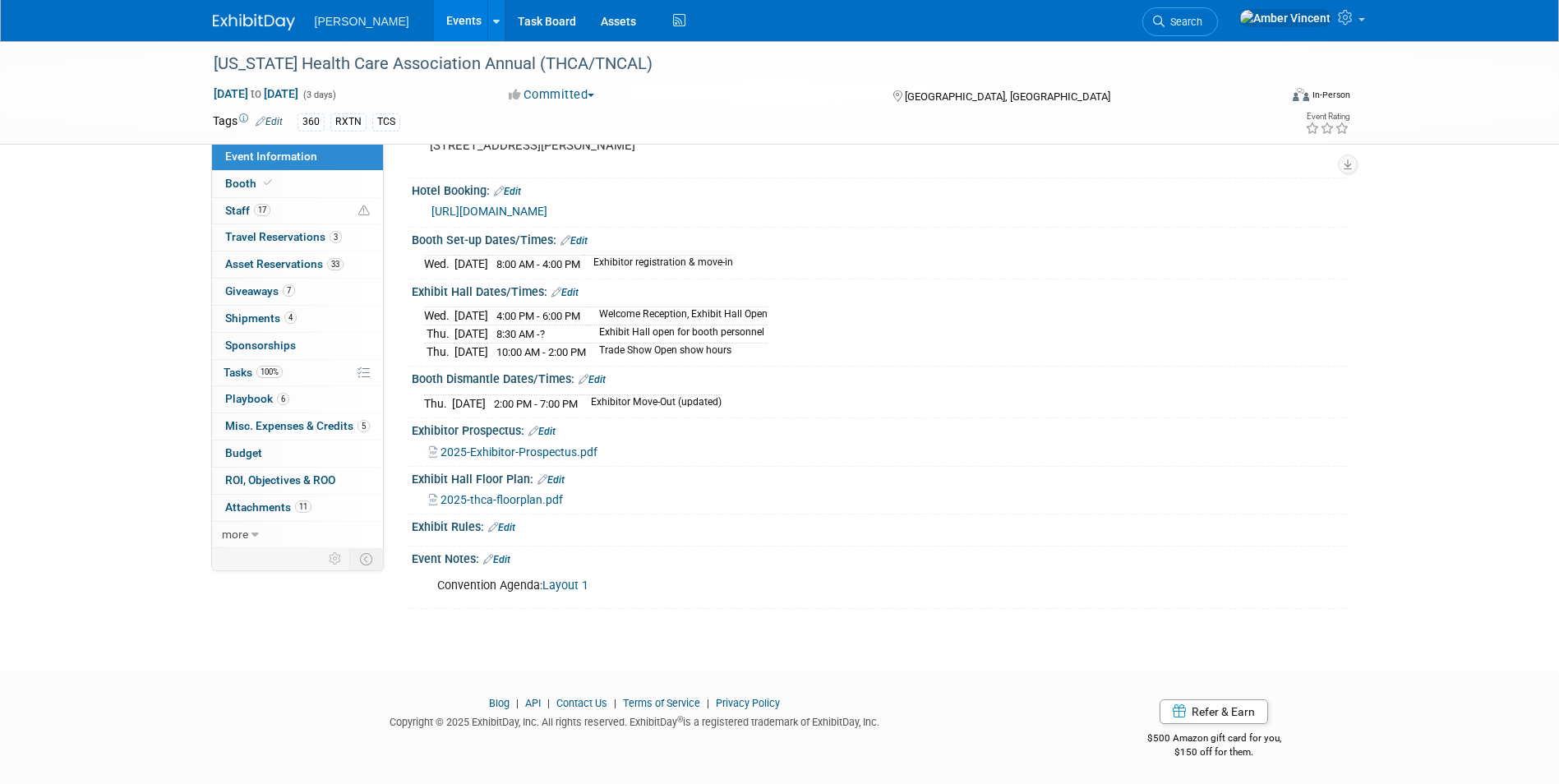
click at [522, 498] on span "2025-thca-floorplan.pdf" at bounding box center [501, 499] width 123 height 13
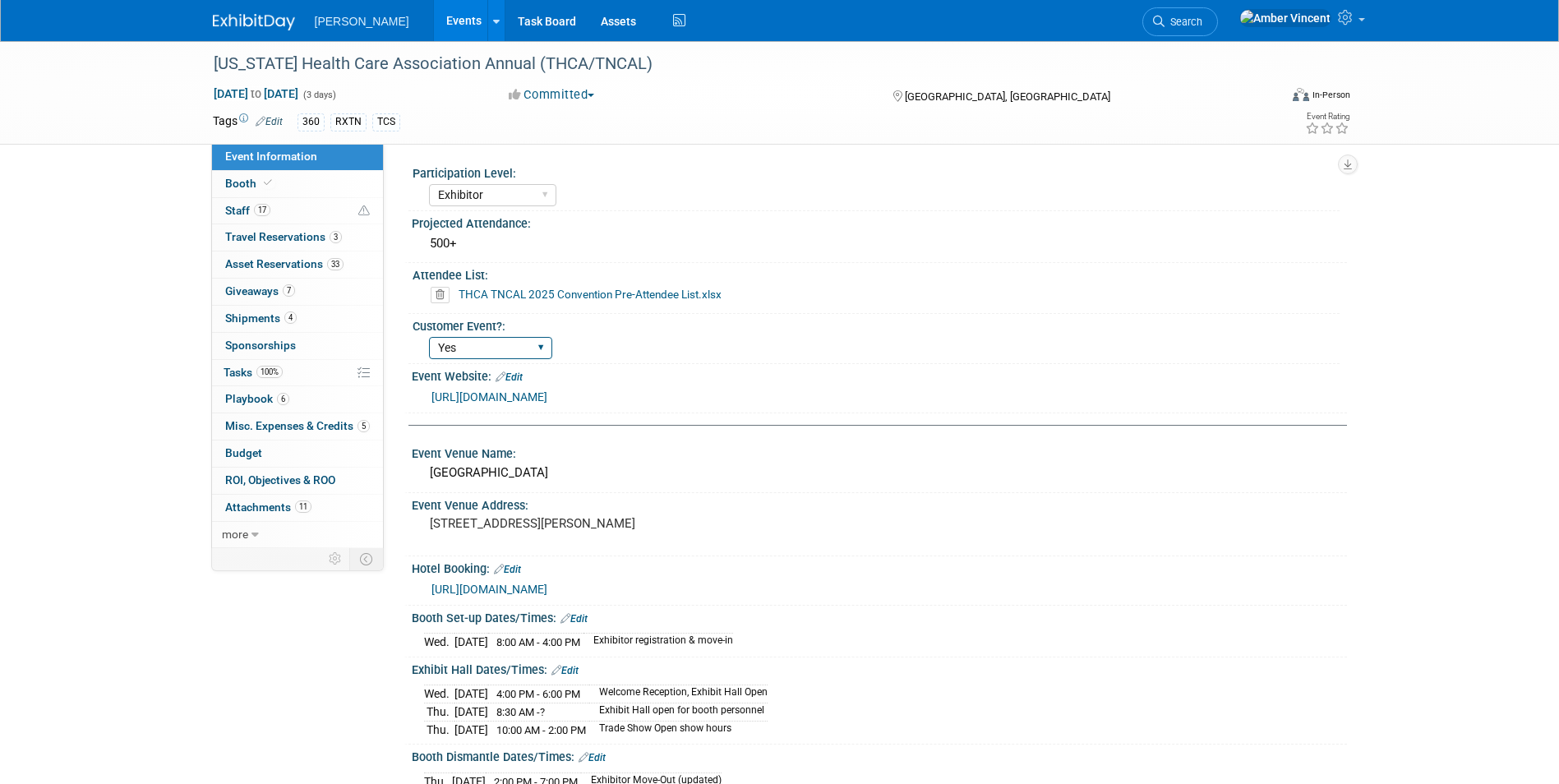
scroll to position [0, 0]
click at [252, 531] on icon at bounding box center [255, 535] width 7 height 12
click at [858, 407] on div "https://www.thca.org/annual-convention/" at bounding box center [883, 398] width 903 height 19
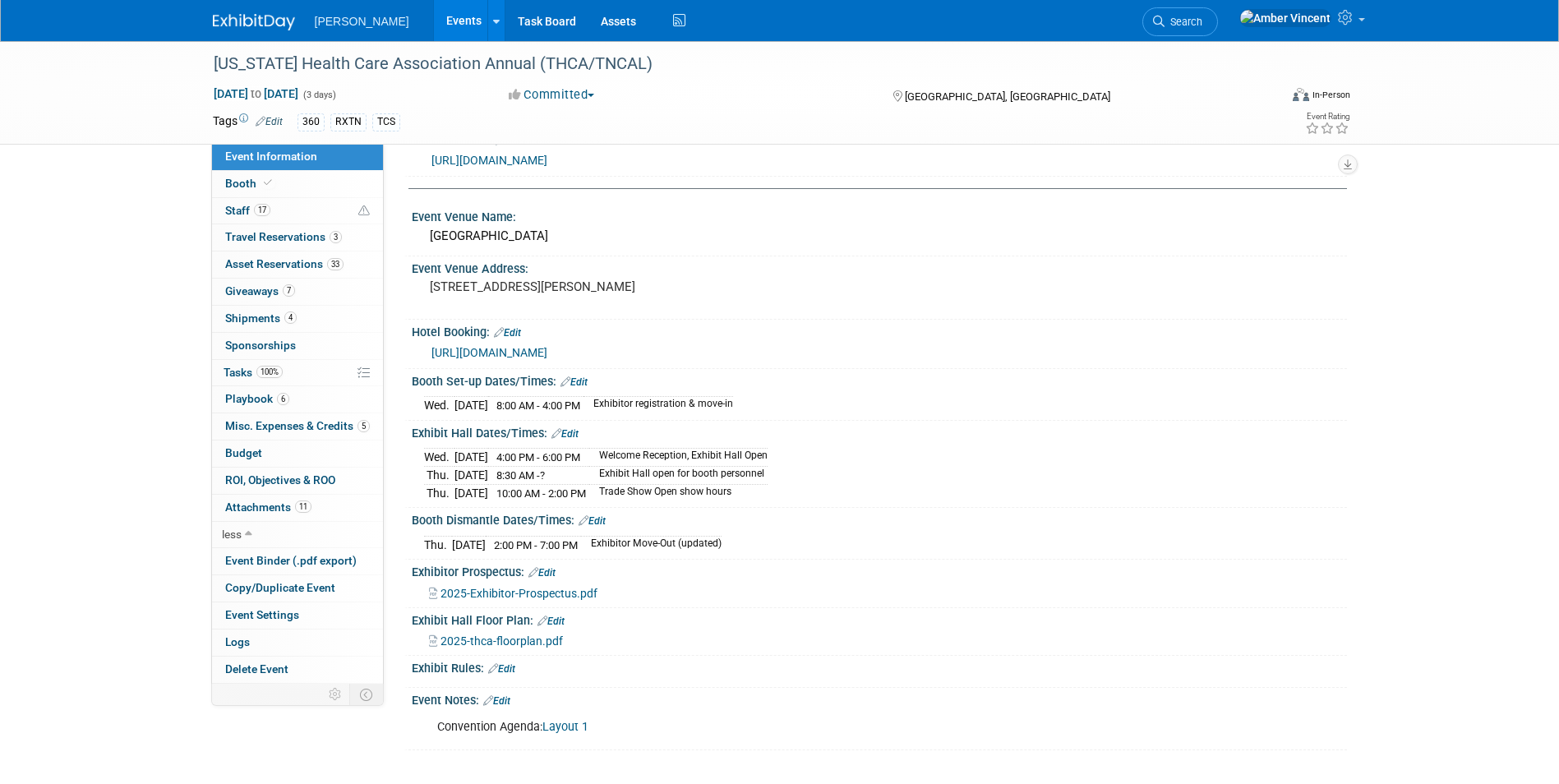
scroll to position [247, 0]
